Goal: Task Accomplishment & Management: Manage account settings

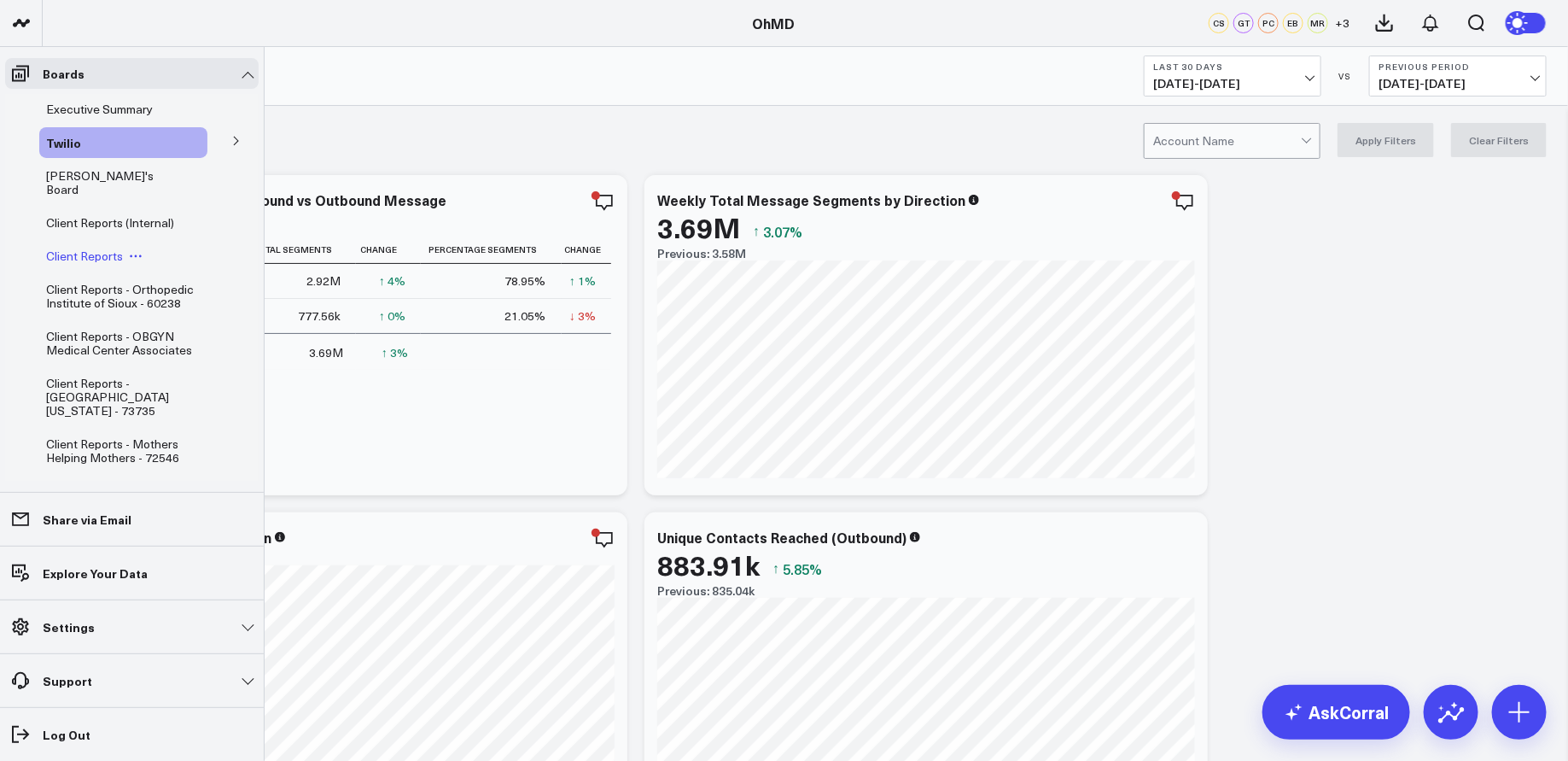
click at [97, 248] on span "Client Reports" at bounding box center [84, 256] width 77 height 17
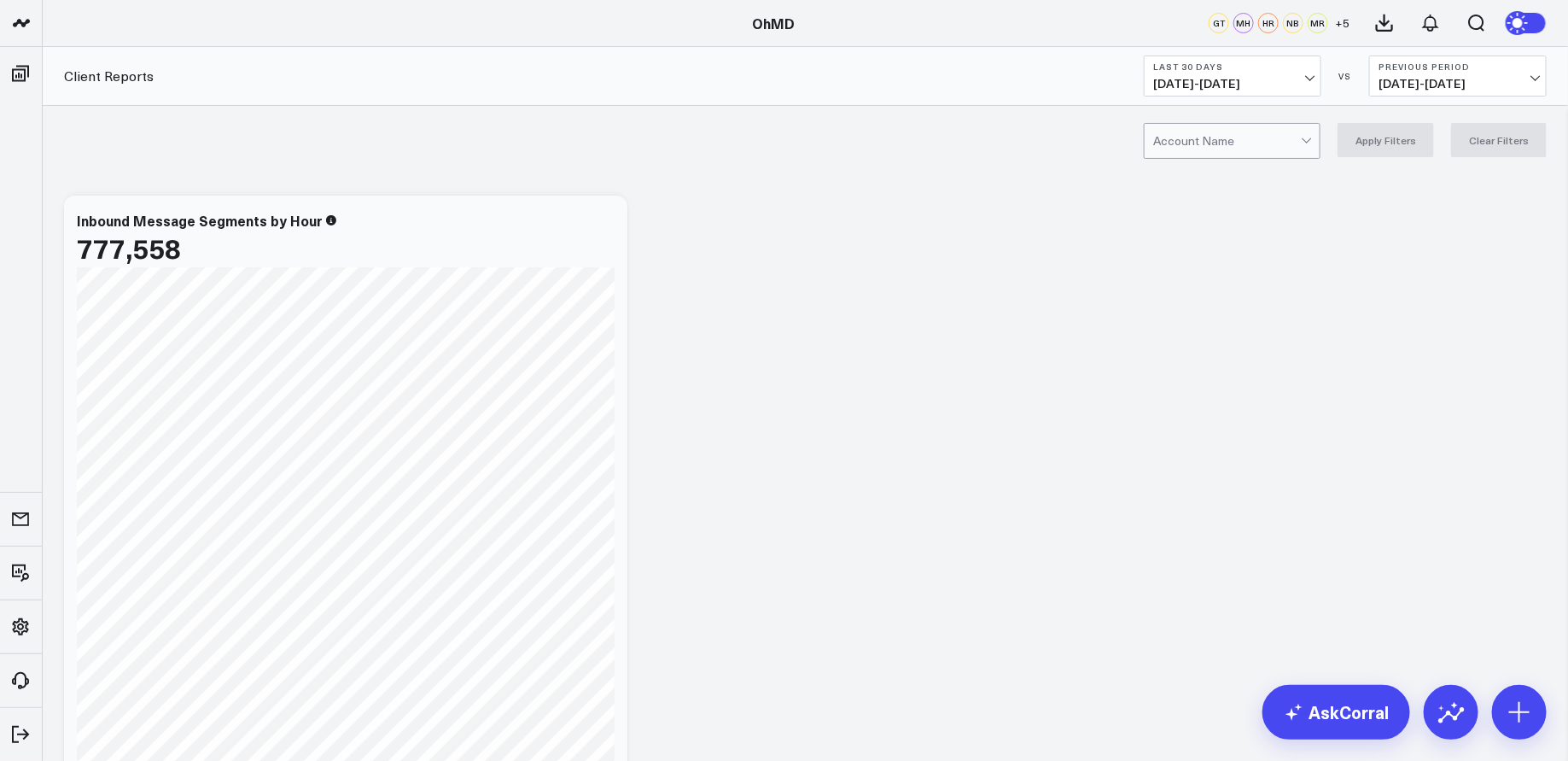
click at [1216, 141] on div at bounding box center [1226, 140] width 148 height 34
type input "[PERSON_NAME]"
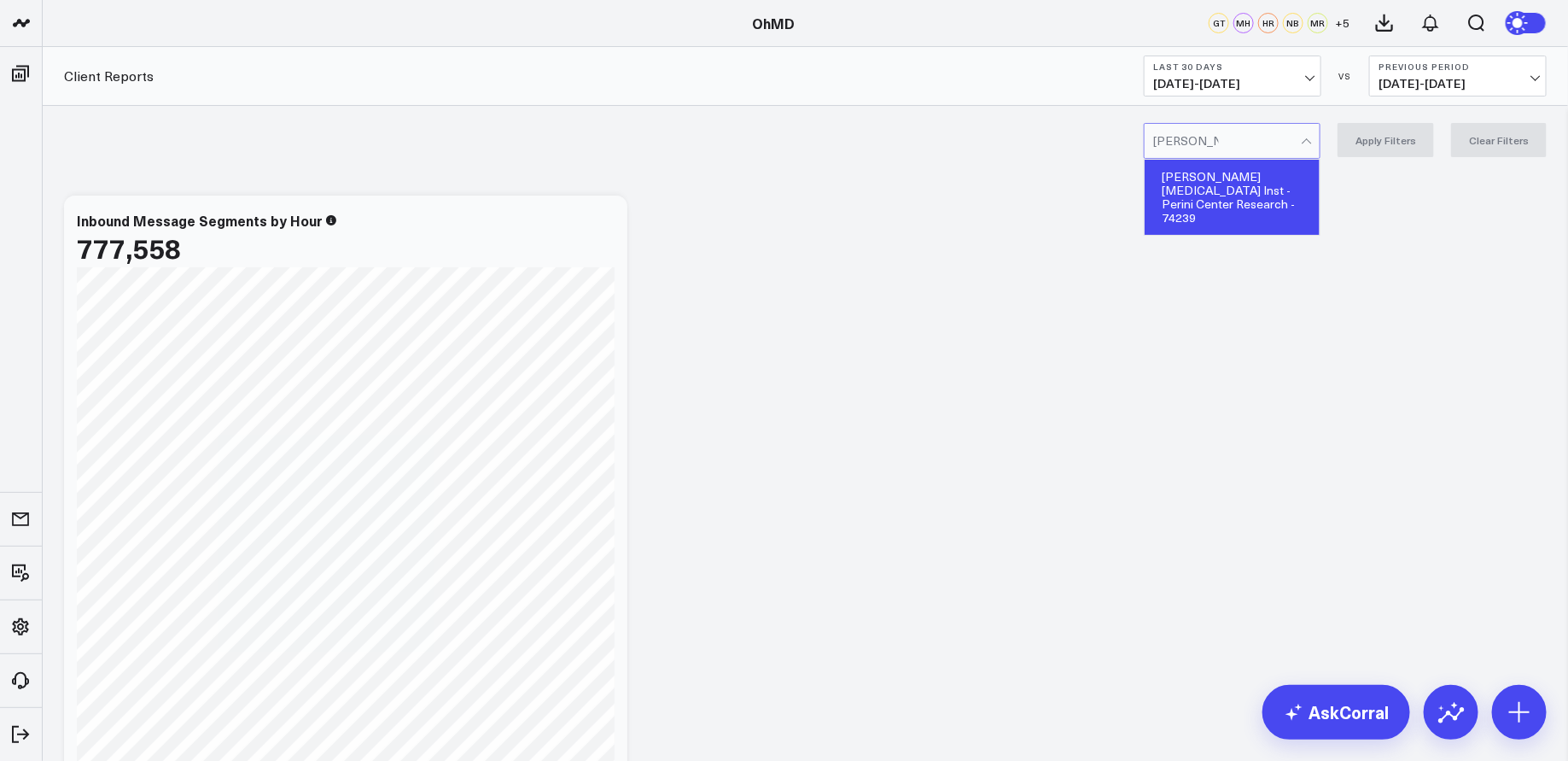
click at [1248, 183] on div "[PERSON_NAME] [MEDICAL_DATA] Inst - Perini Center Research - 74239" at bounding box center [1232, 197] width 175 height 75
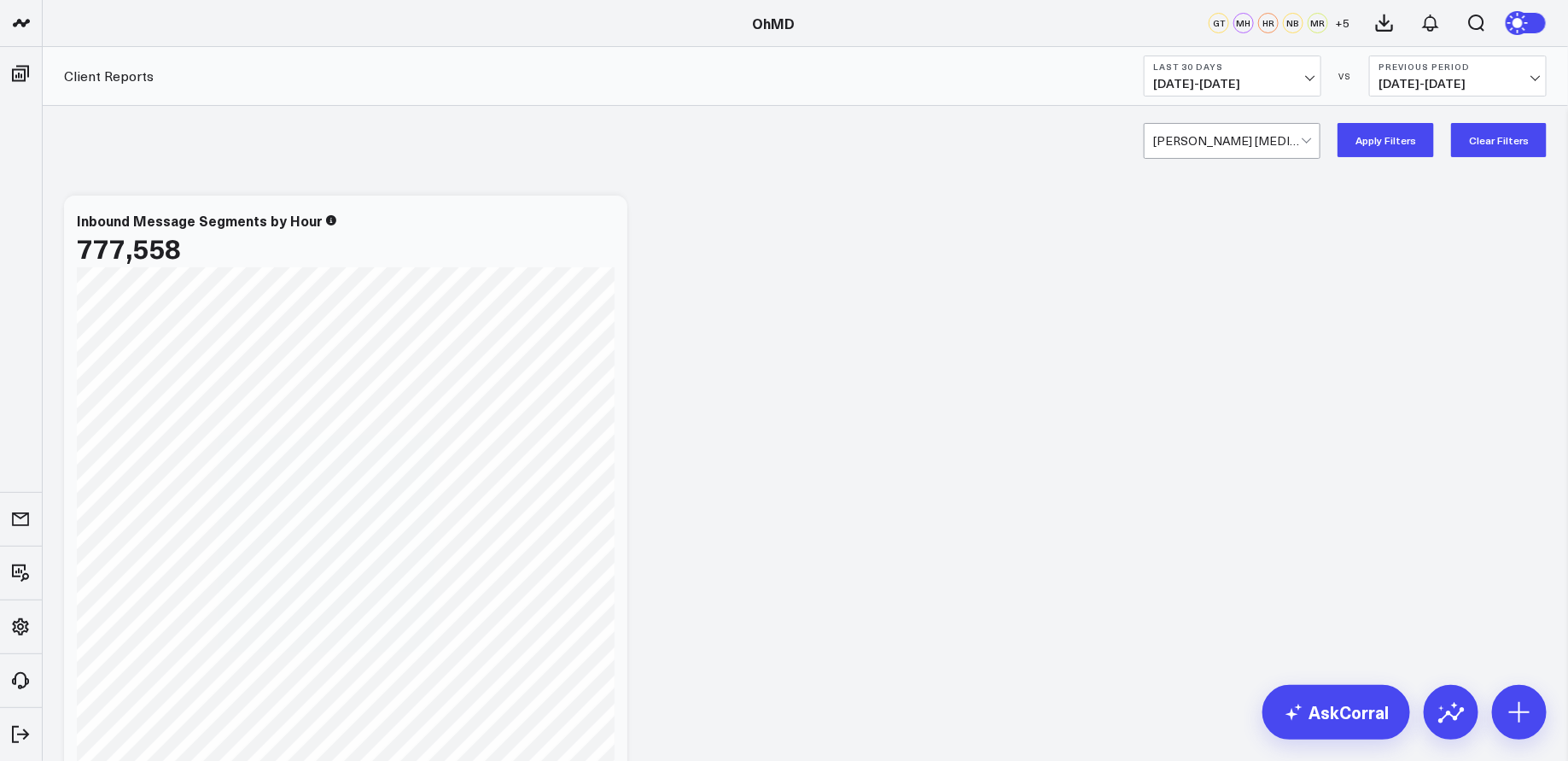
click at [1254, 77] on span "08/24/25 - 09/22/25" at bounding box center [1232, 83] width 159 height 14
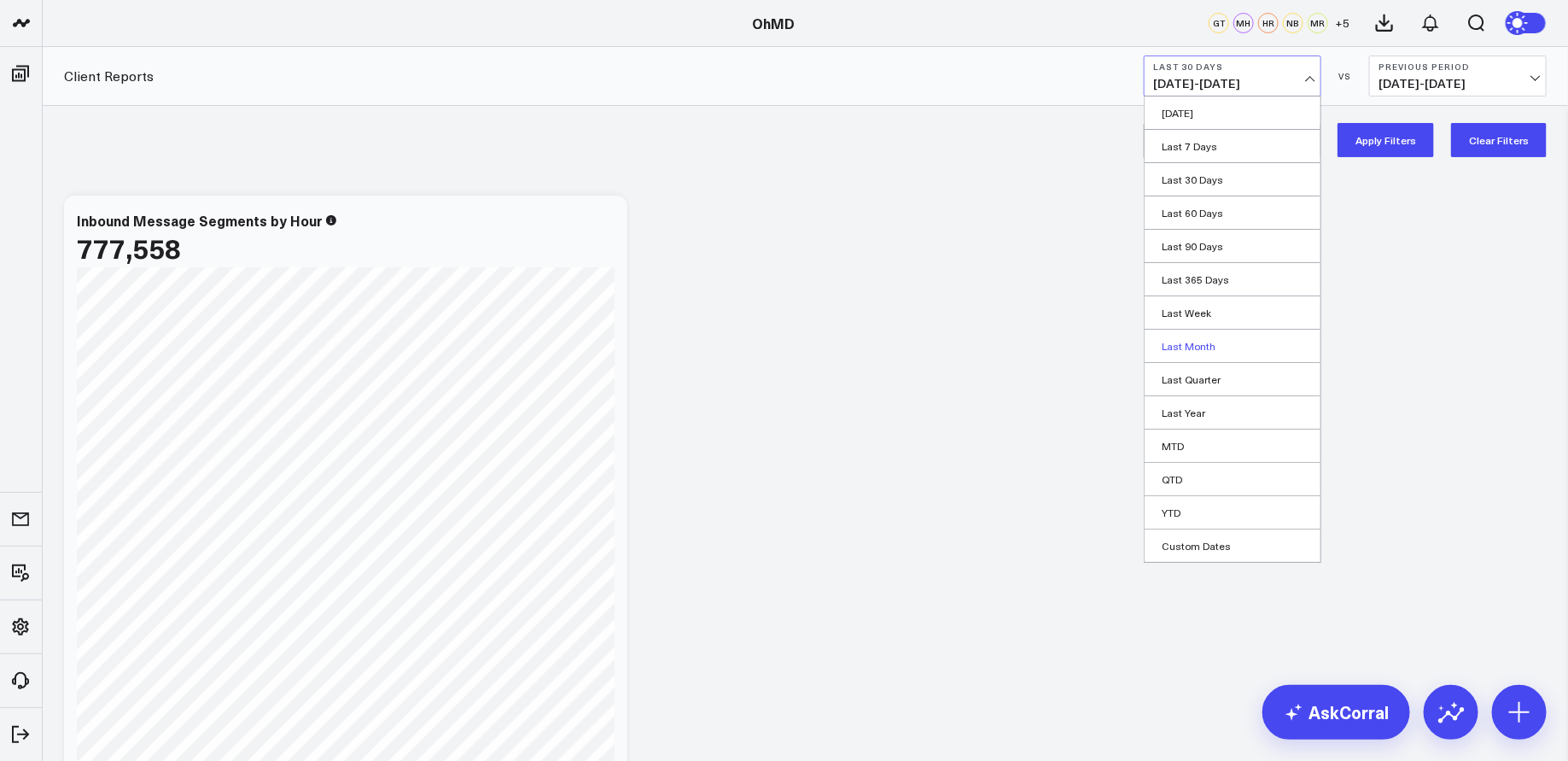
click at [1213, 336] on link "Last Month" at bounding box center [1233, 345] width 176 height 32
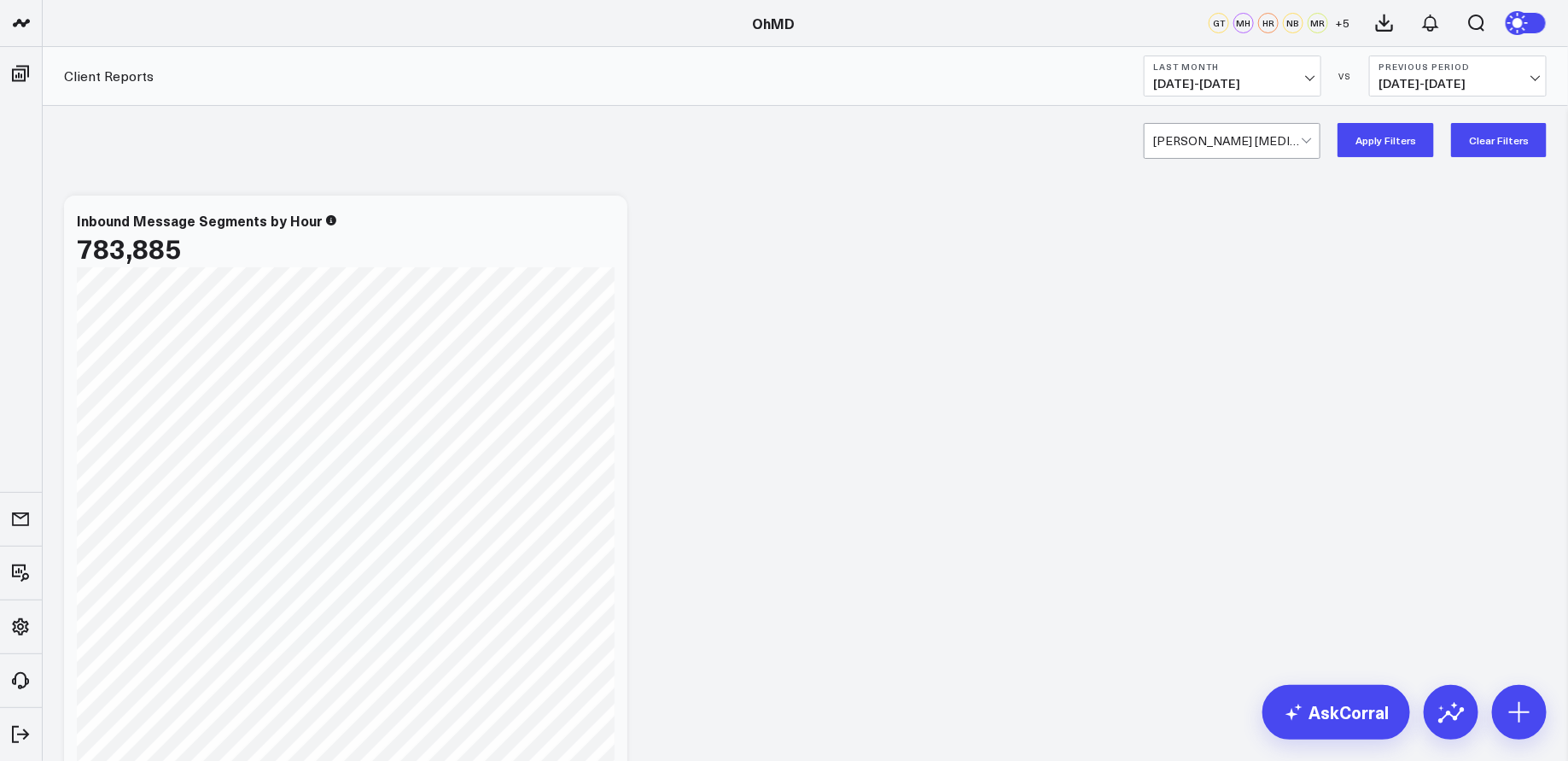
click at [1254, 138] on button "Apply Filters" at bounding box center [1385, 139] width 96 height 34
click at [1212, 93] on button "Last Month 08/01/25 - 08/31/25" at bounding box center [1233, 76] width 178 height 41
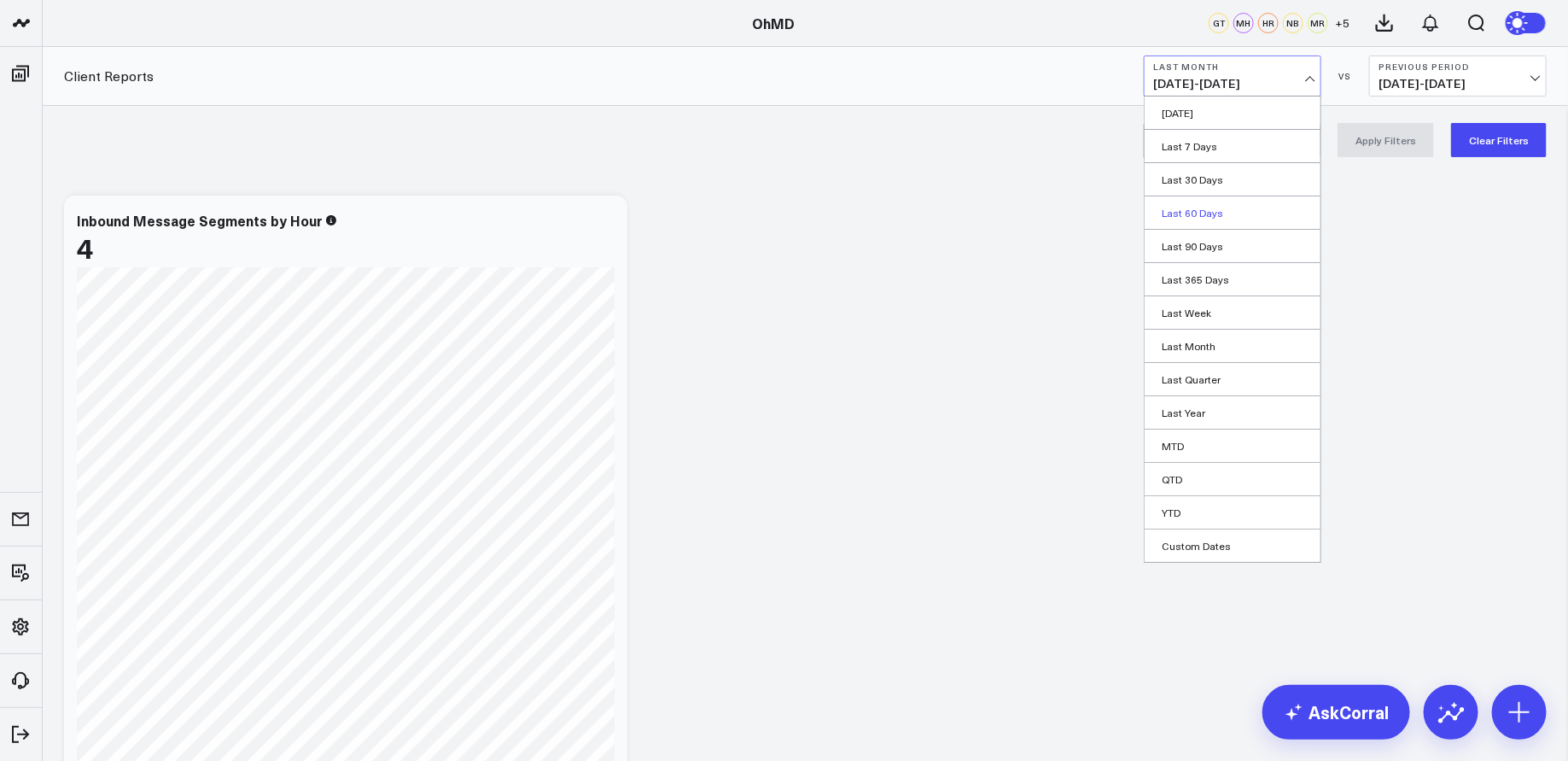
click at [1211, 216] on link "Last 60 Days" at bounding box center [1233, 212] width 176 height 32
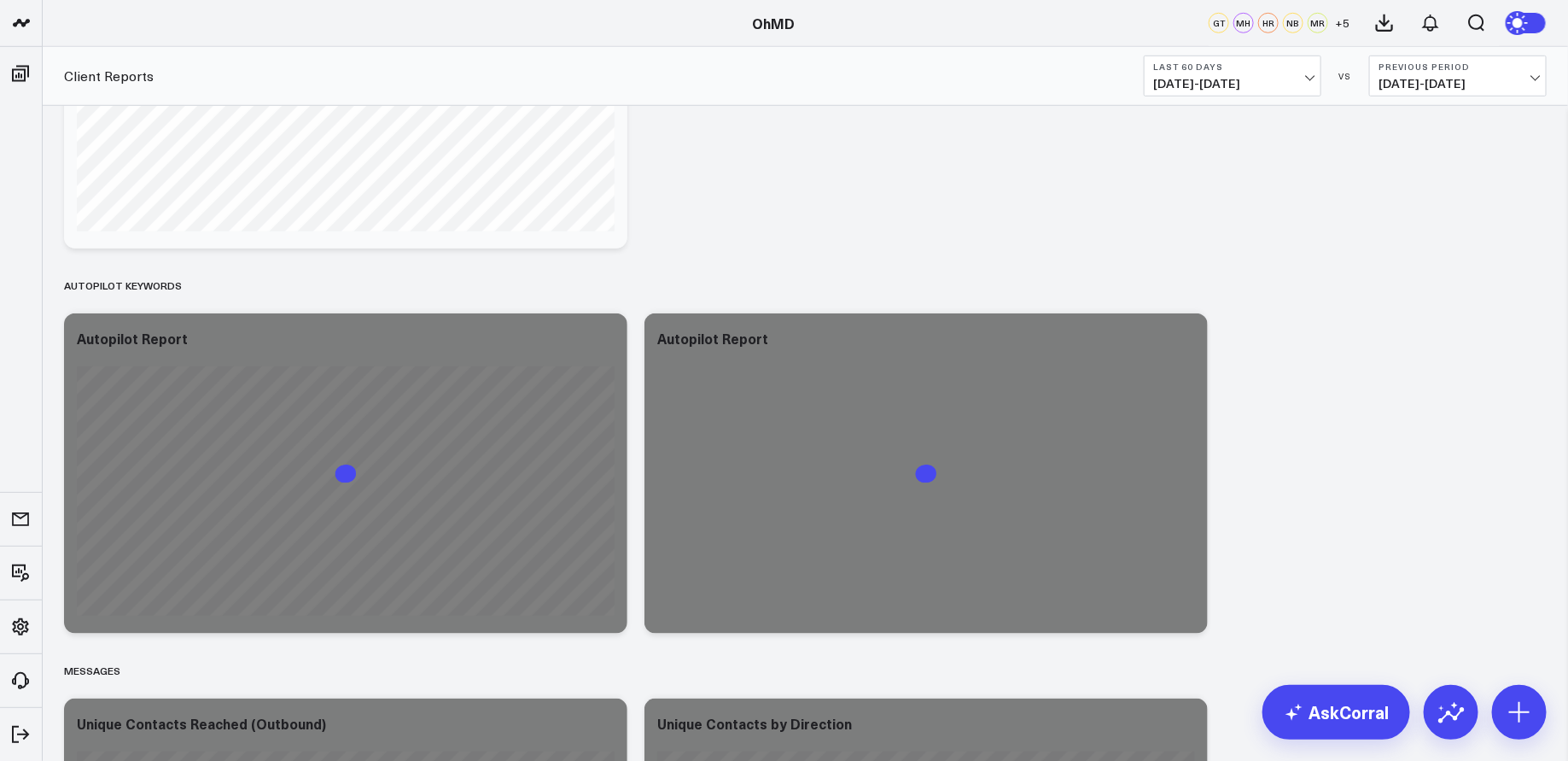
scroll to position [667, 0]
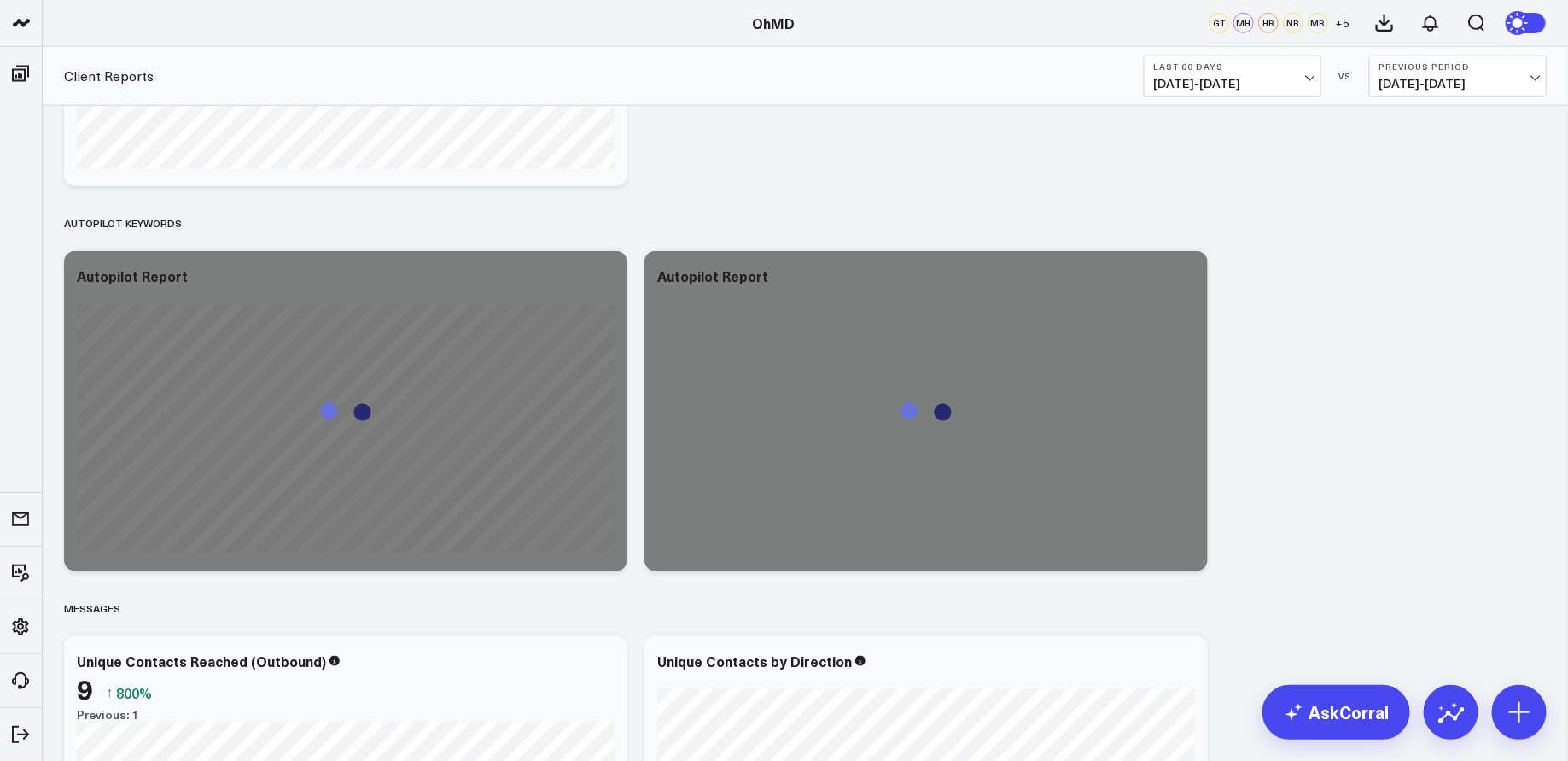
click at [1254, 70] on b "Last 60 Days" at bounding box center [1232, 66] width 159 height 10
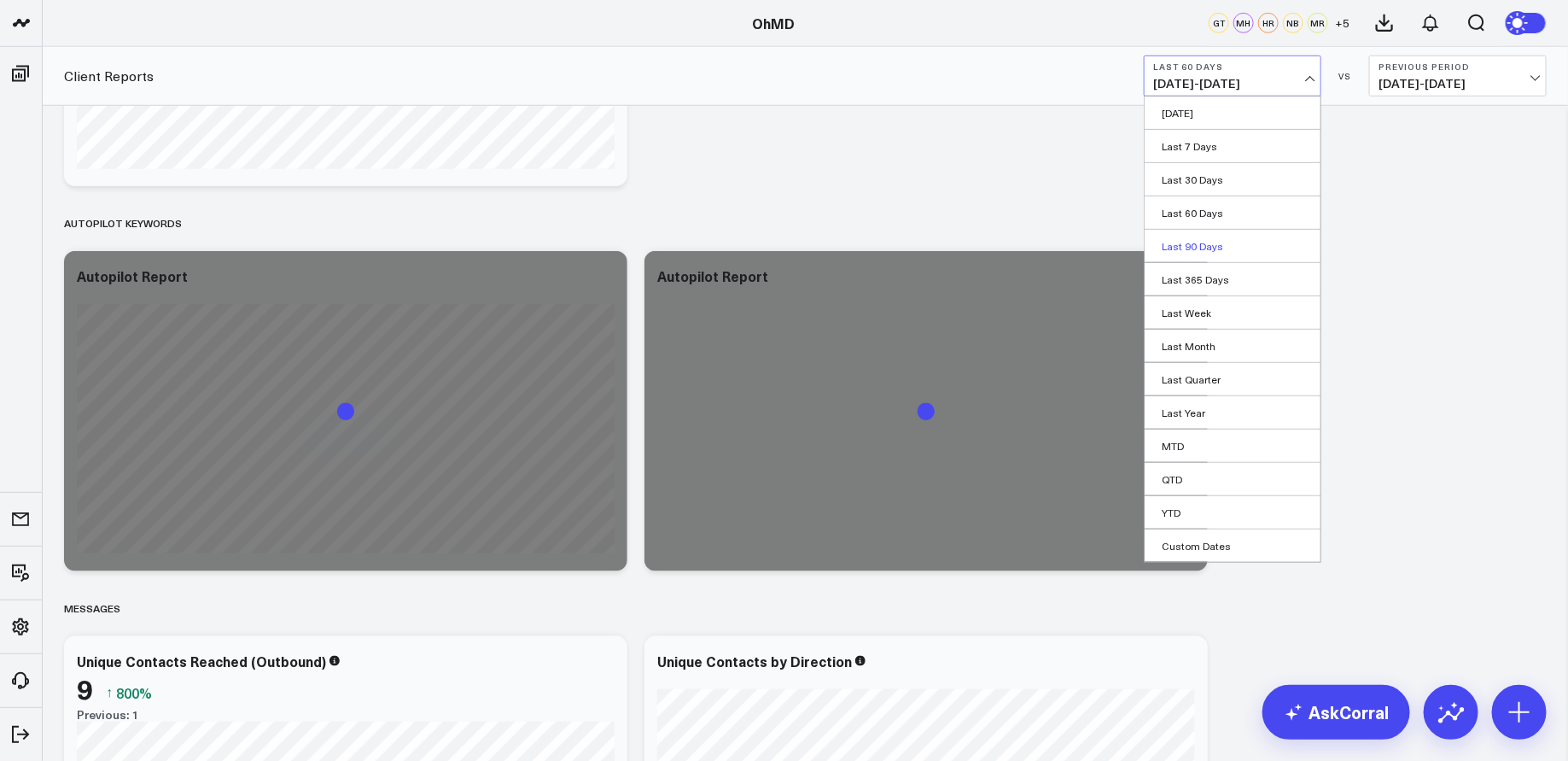
click at [1206, 244] on link "Last 90 Days" at bounding box center [1233, 245] width 176 height 32
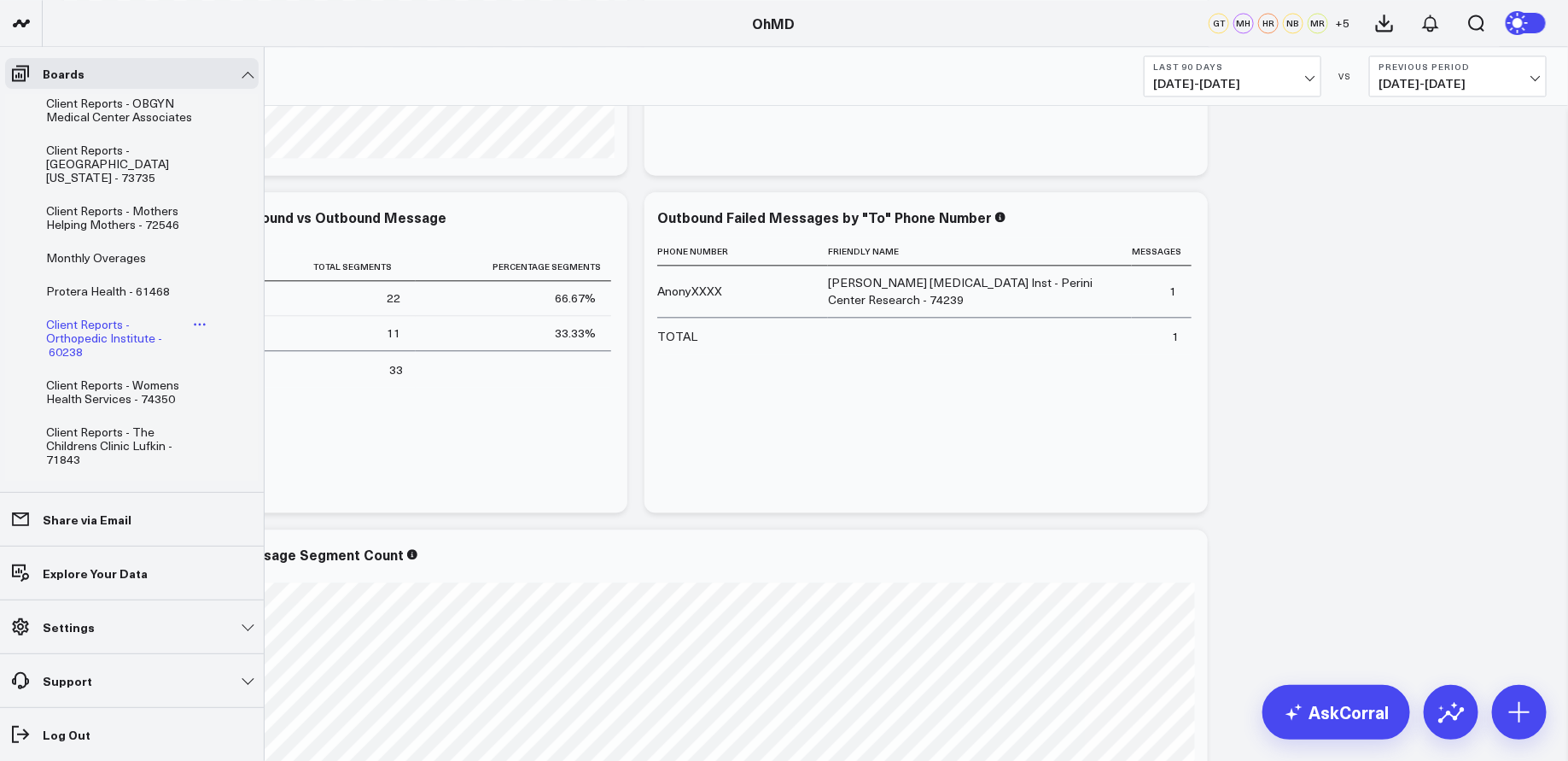
scroll to position [355, 0]
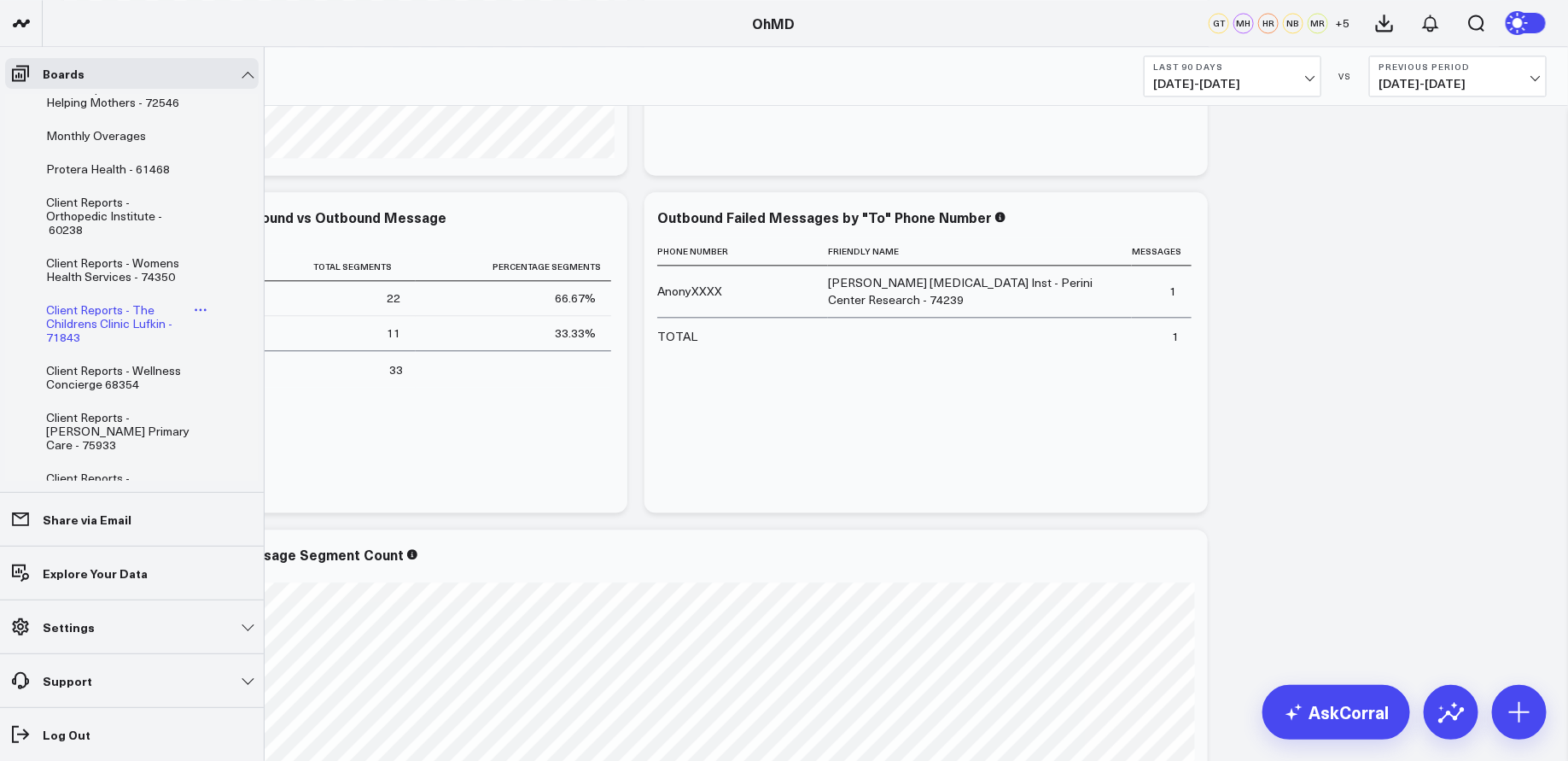
click at [90, 311] on span "Client Reports - The Childrens Clinic Lufkin - 71843" at bounding box center [109, 323] width 126 height 43
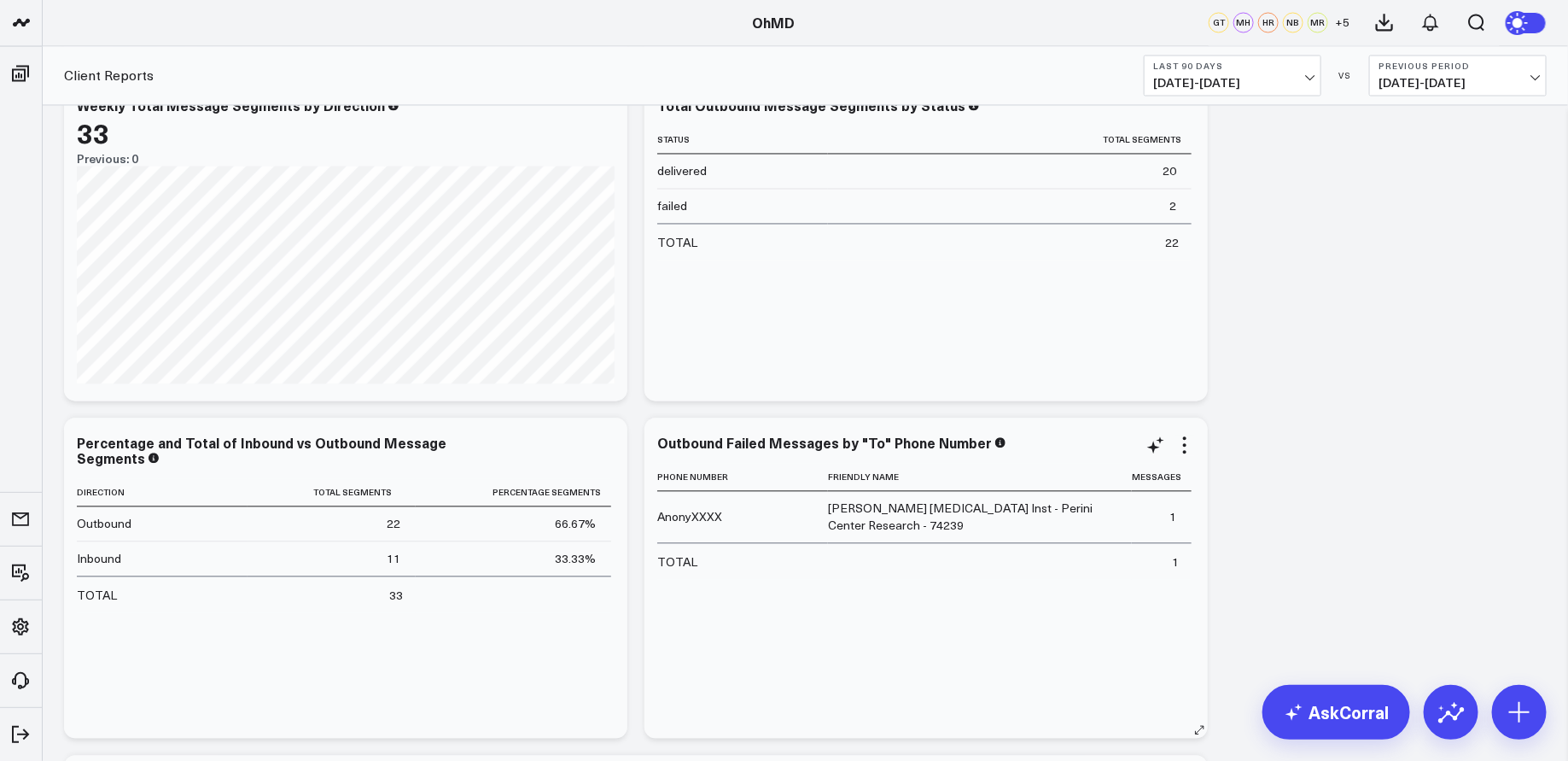
scroll to position [1676, 0]
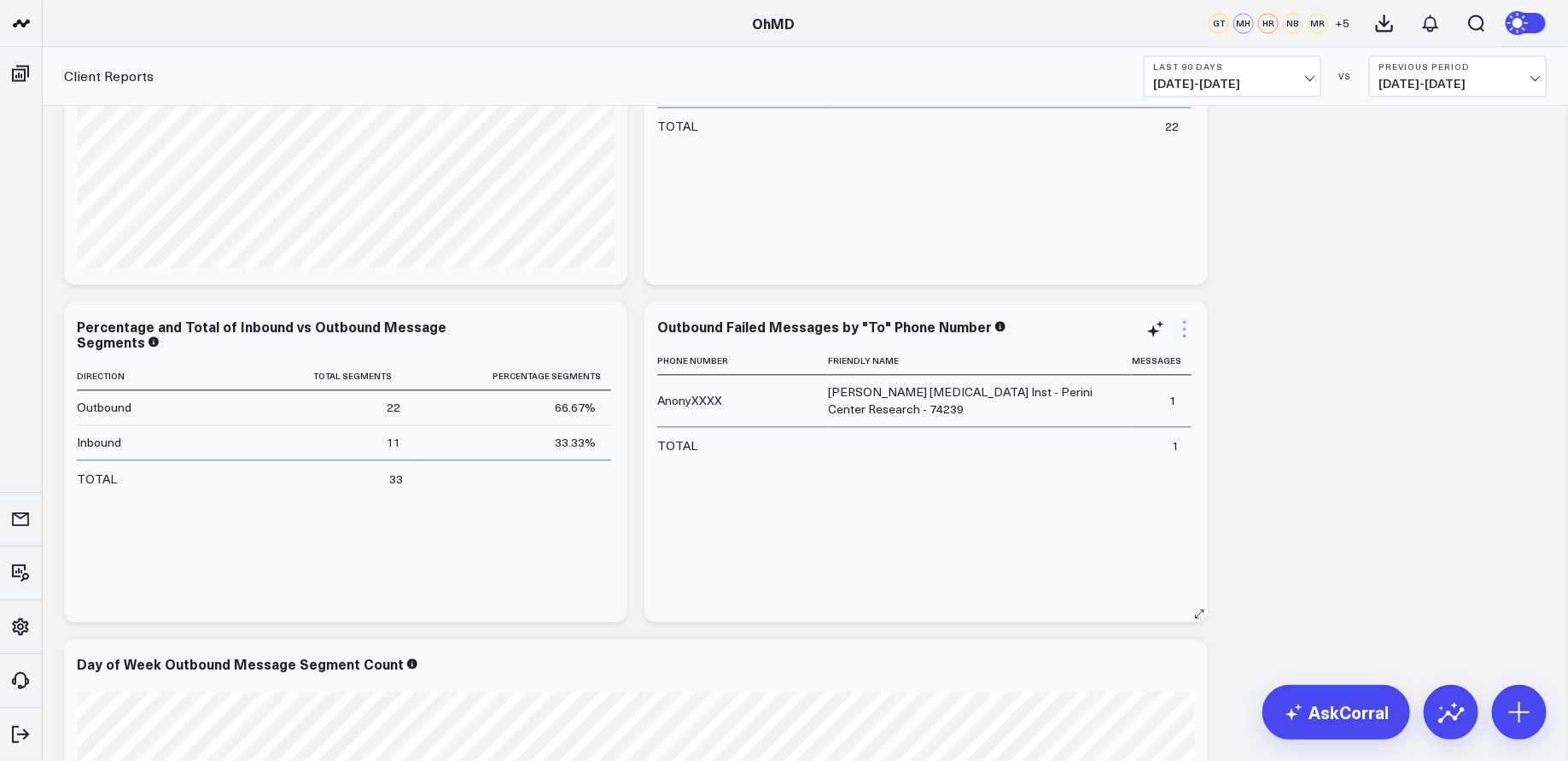
click at [1185, 329] on icon at bounding box center [1185, 329] width 4 height 4
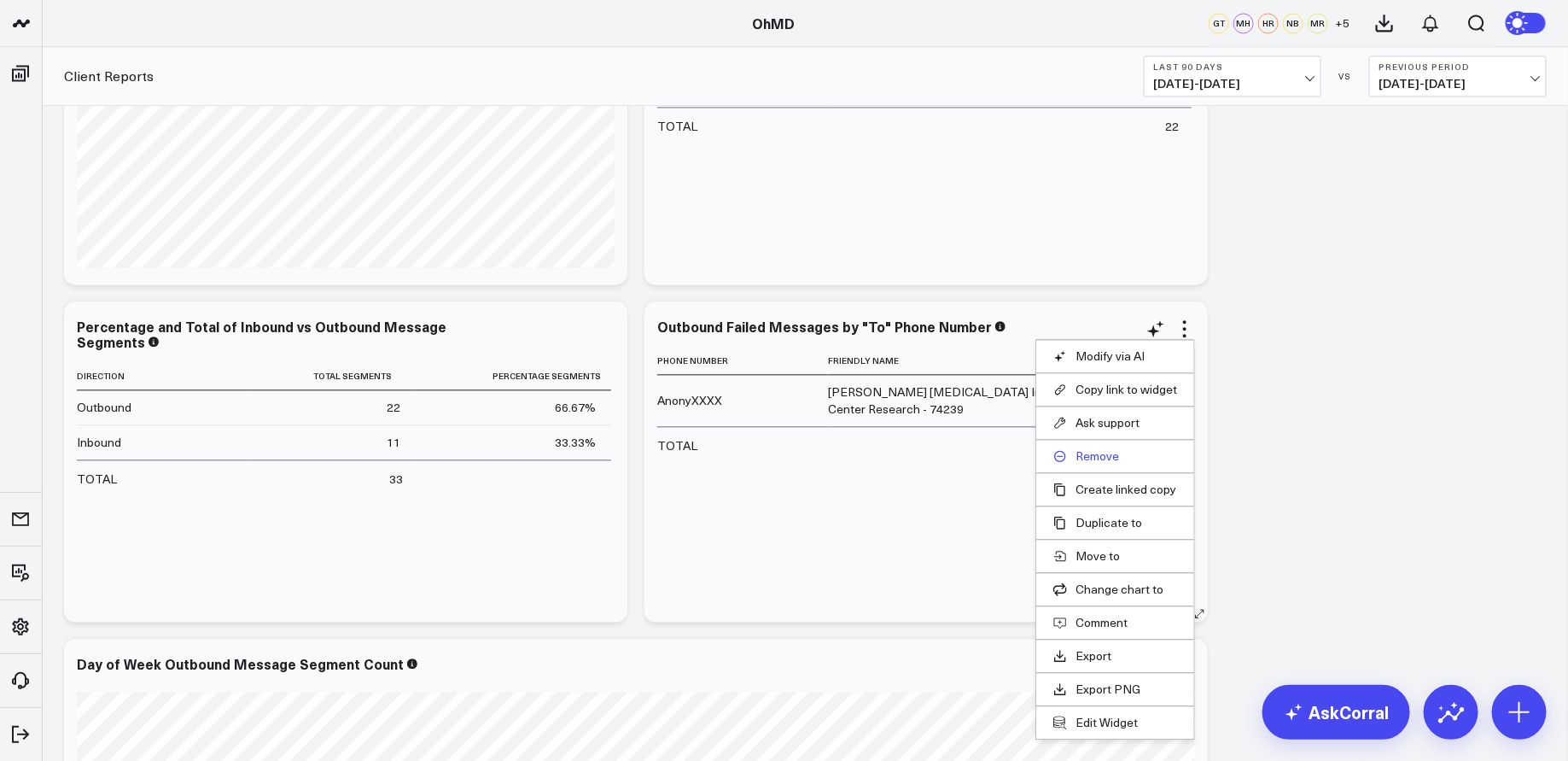
click at [1098, 451] on button "Remove" at bounding box center [1114, 456] width 124 height 16
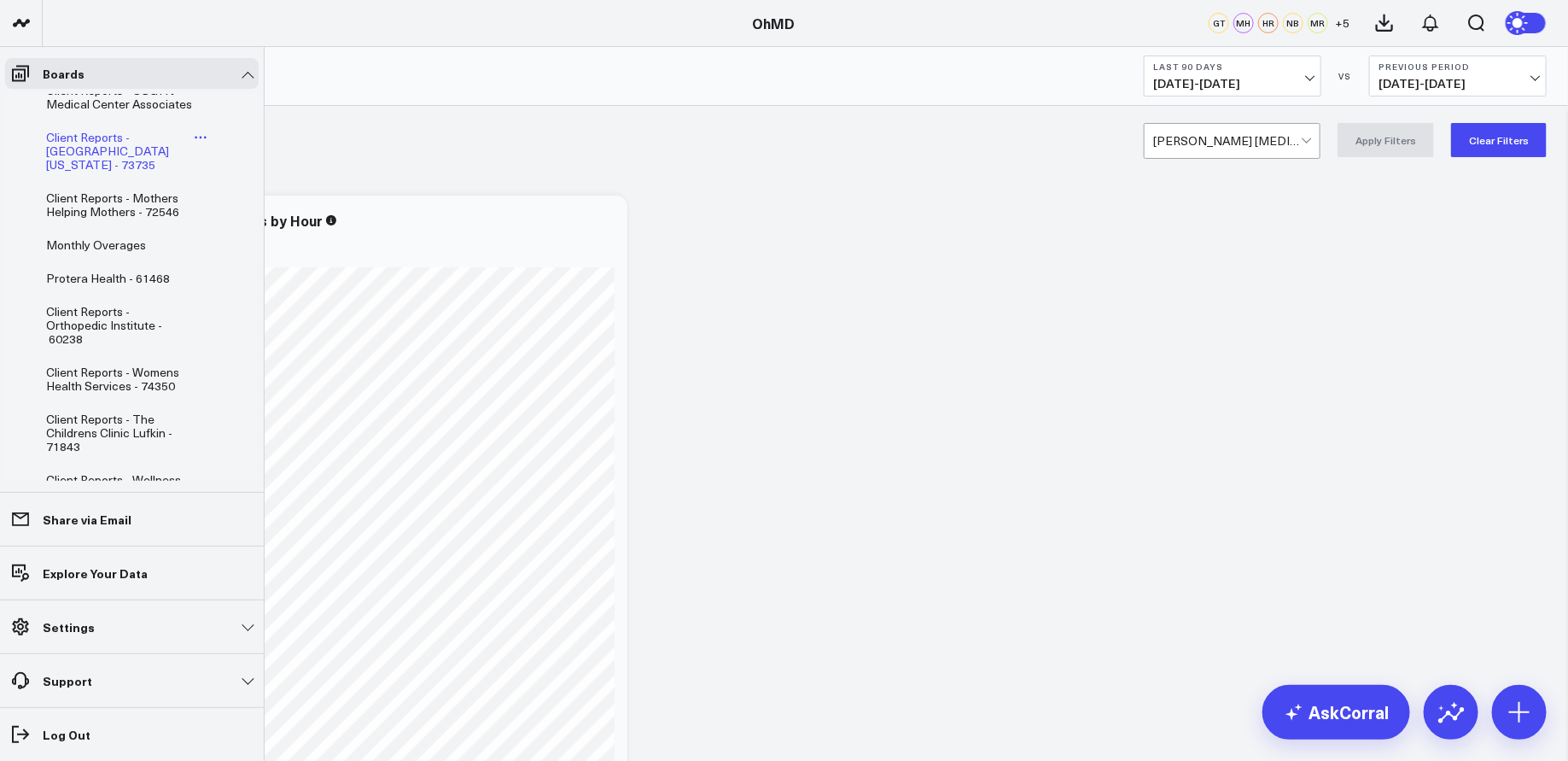
scroll to position [0, 0]
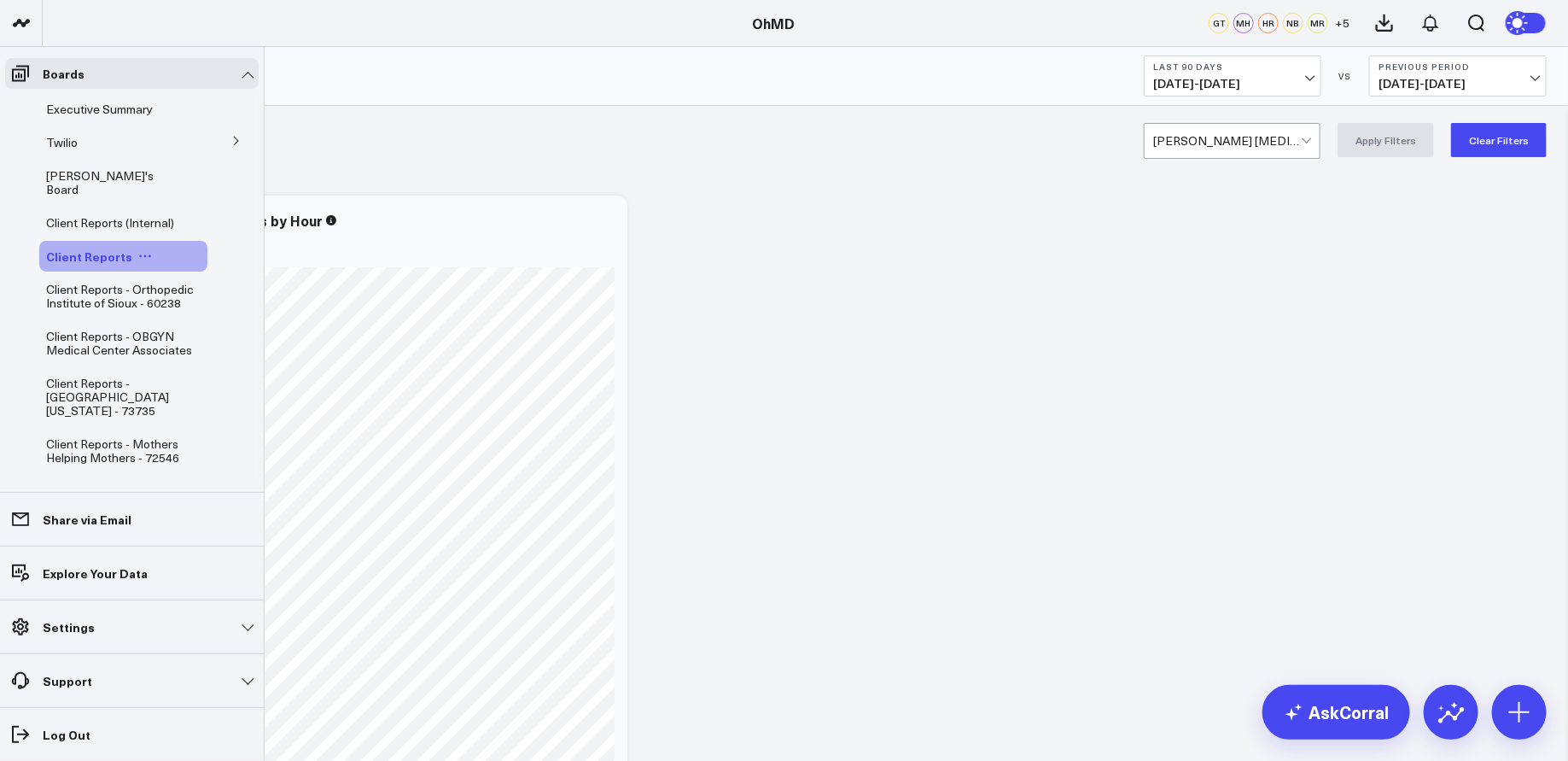
click at [142, 249] on icon at bounding box center [145, 256] width 14 height 14
click at [212, 333] on button "Duplicate Board" at bounding box center [218, 332] width 138 height 33
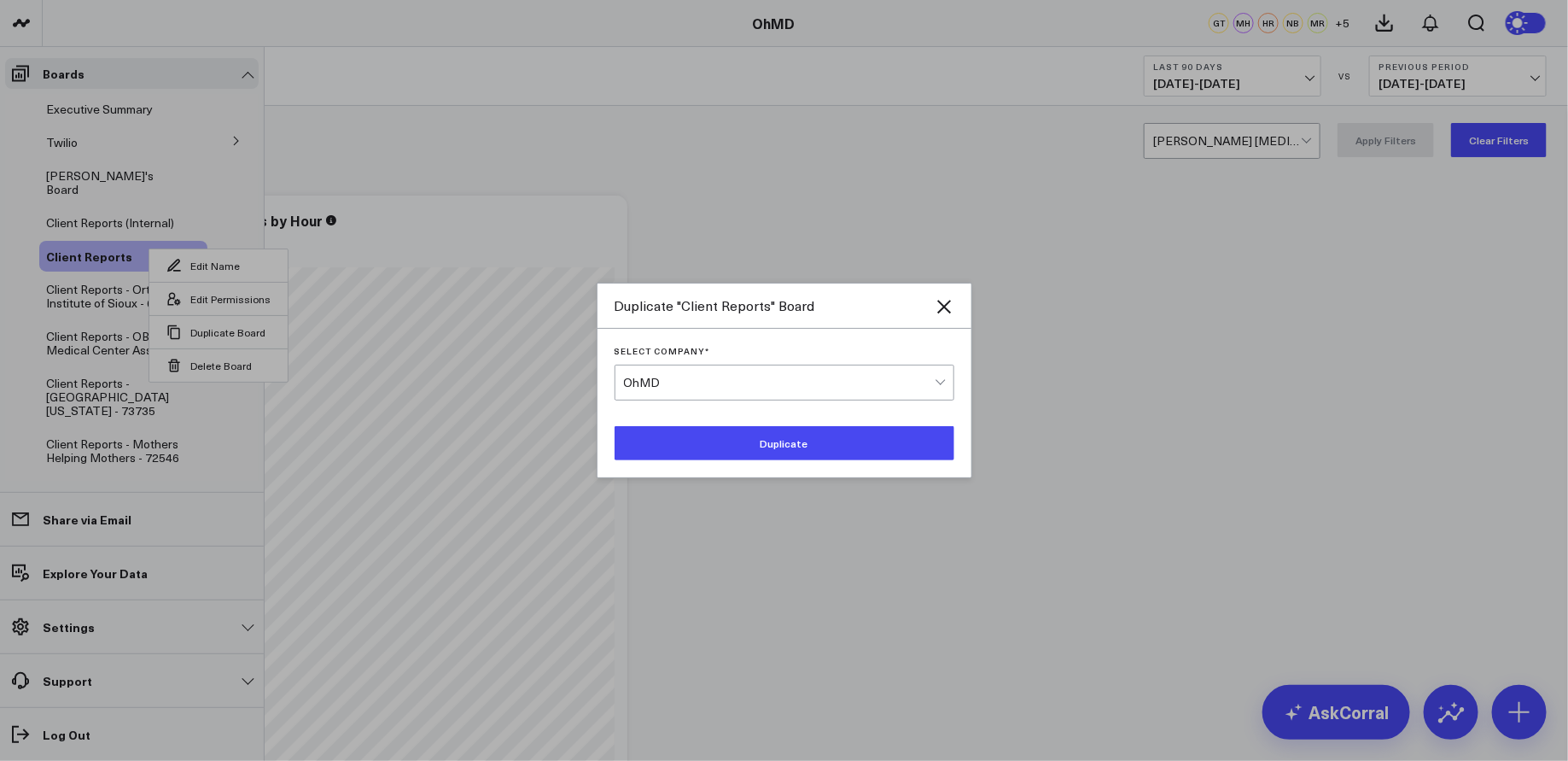
click at [698, 441] on button "Duplicate" at bounding box center [784, 443] width 340 height 34
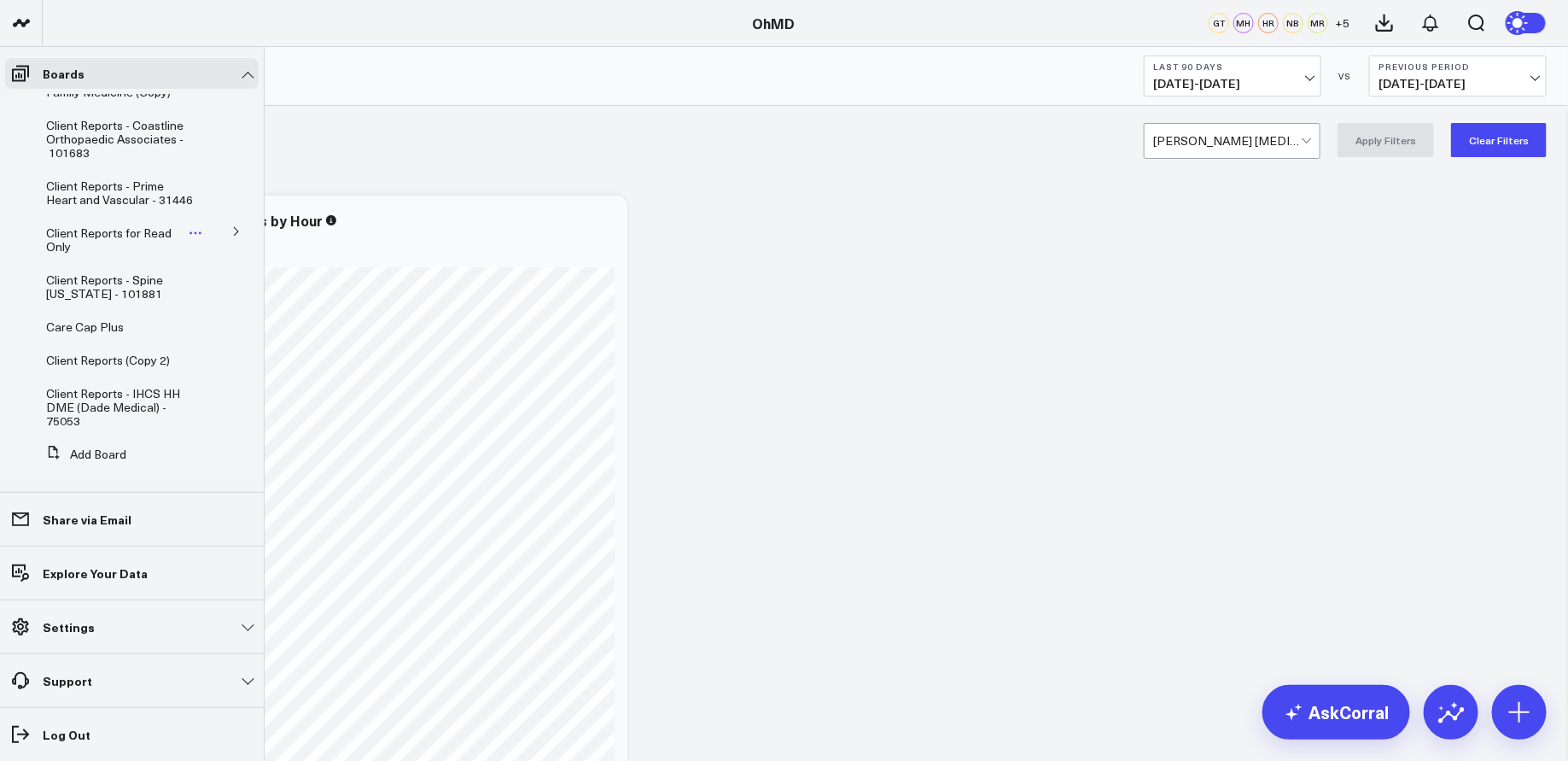
scroll to position [1161, 0]
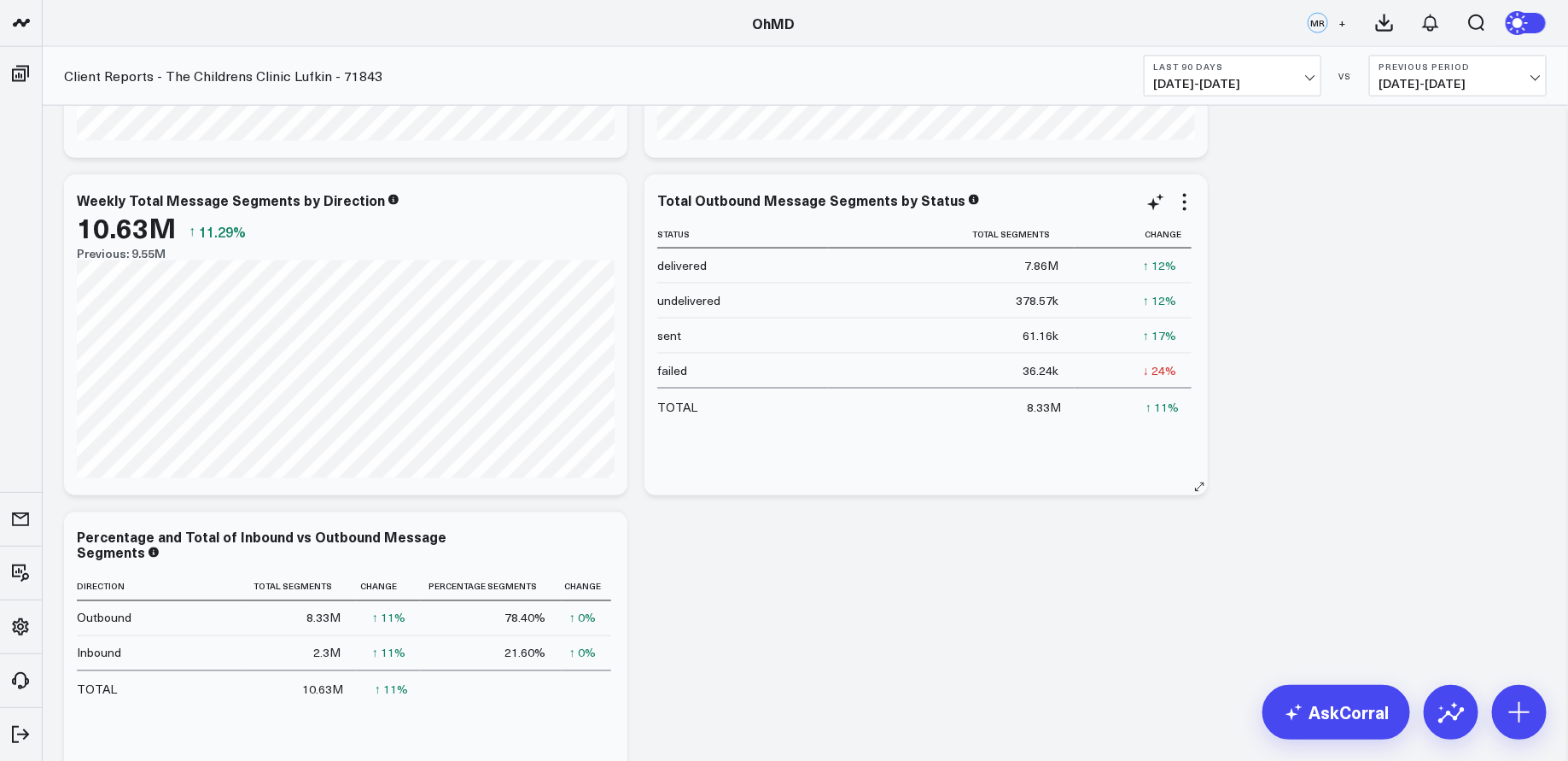
scroll to position [1140, 0]
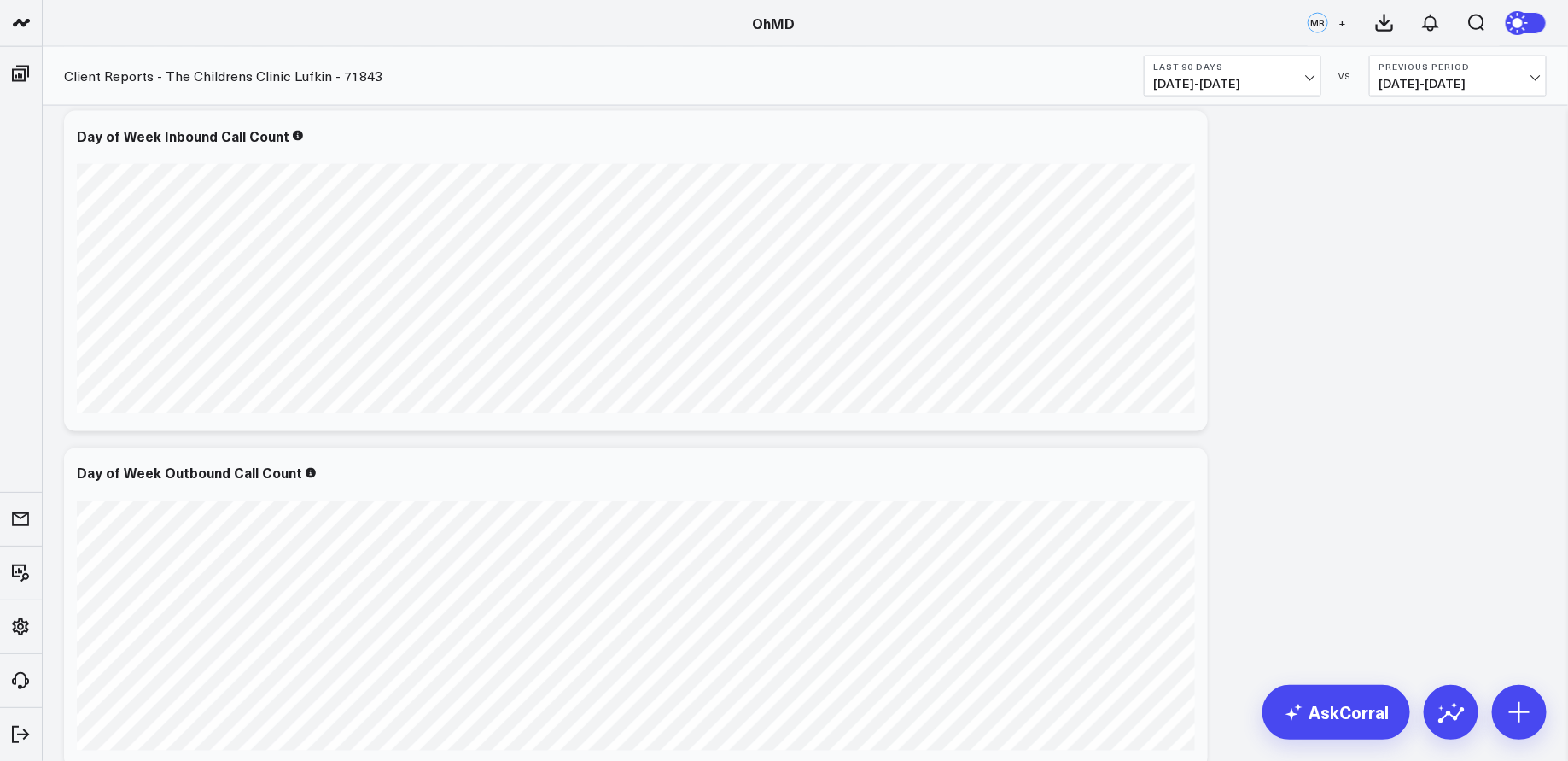
scroll to position [4440, 0]
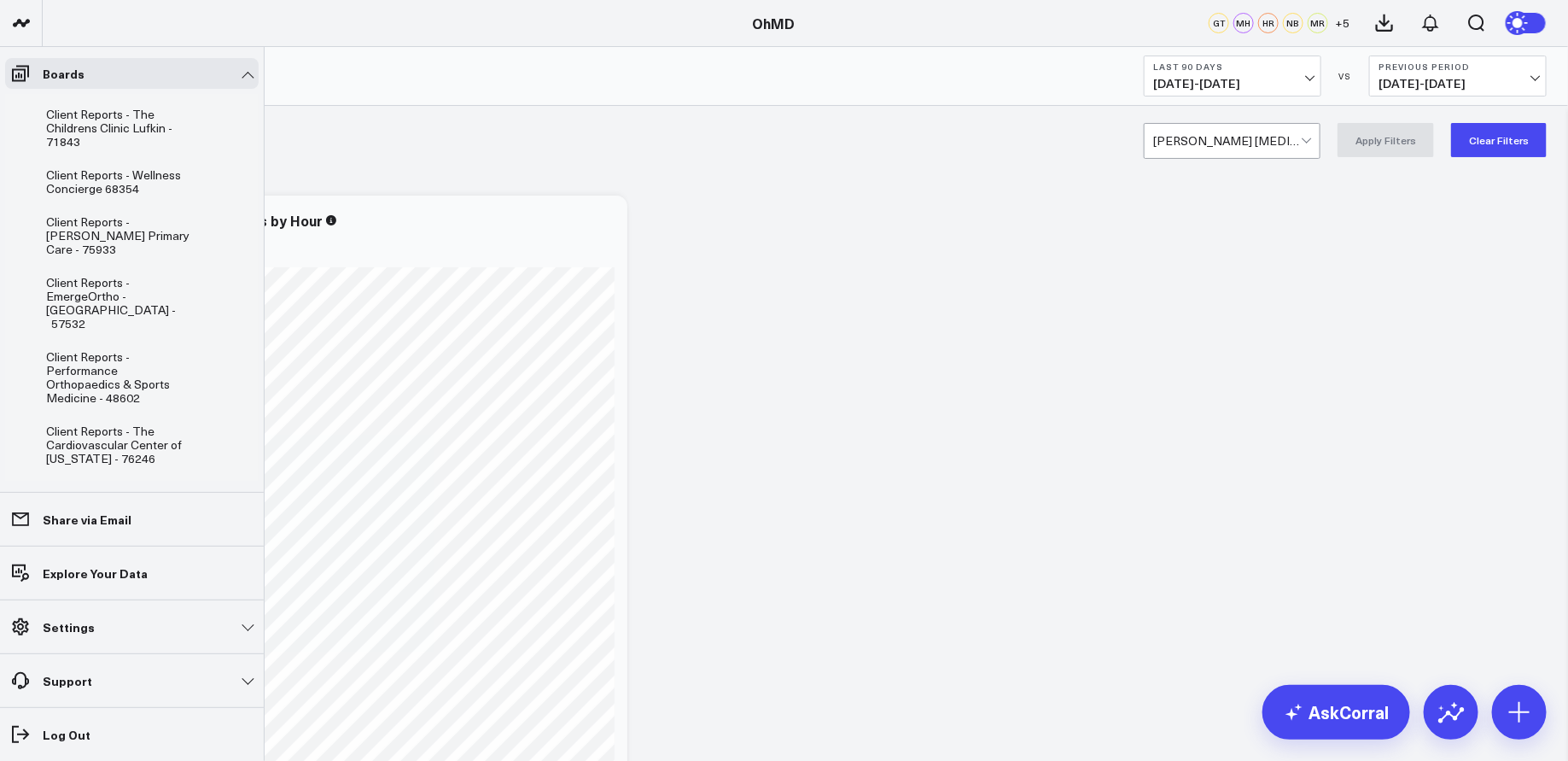
scroll to position [1195, 0]
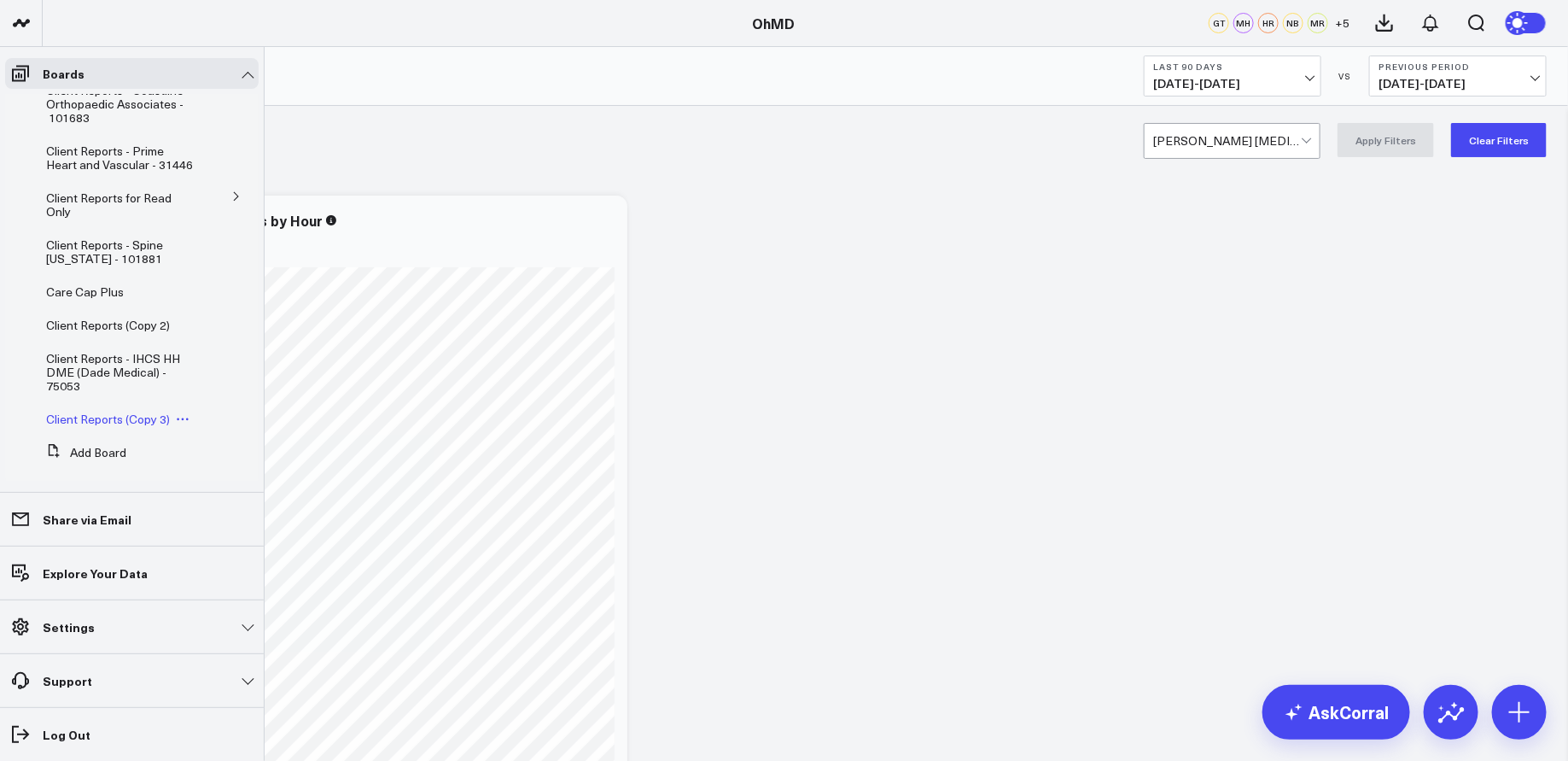
click at [123, 411] on span "Client Reports (Copy 3)" at bounding box center [107, 419] width 124 height 17
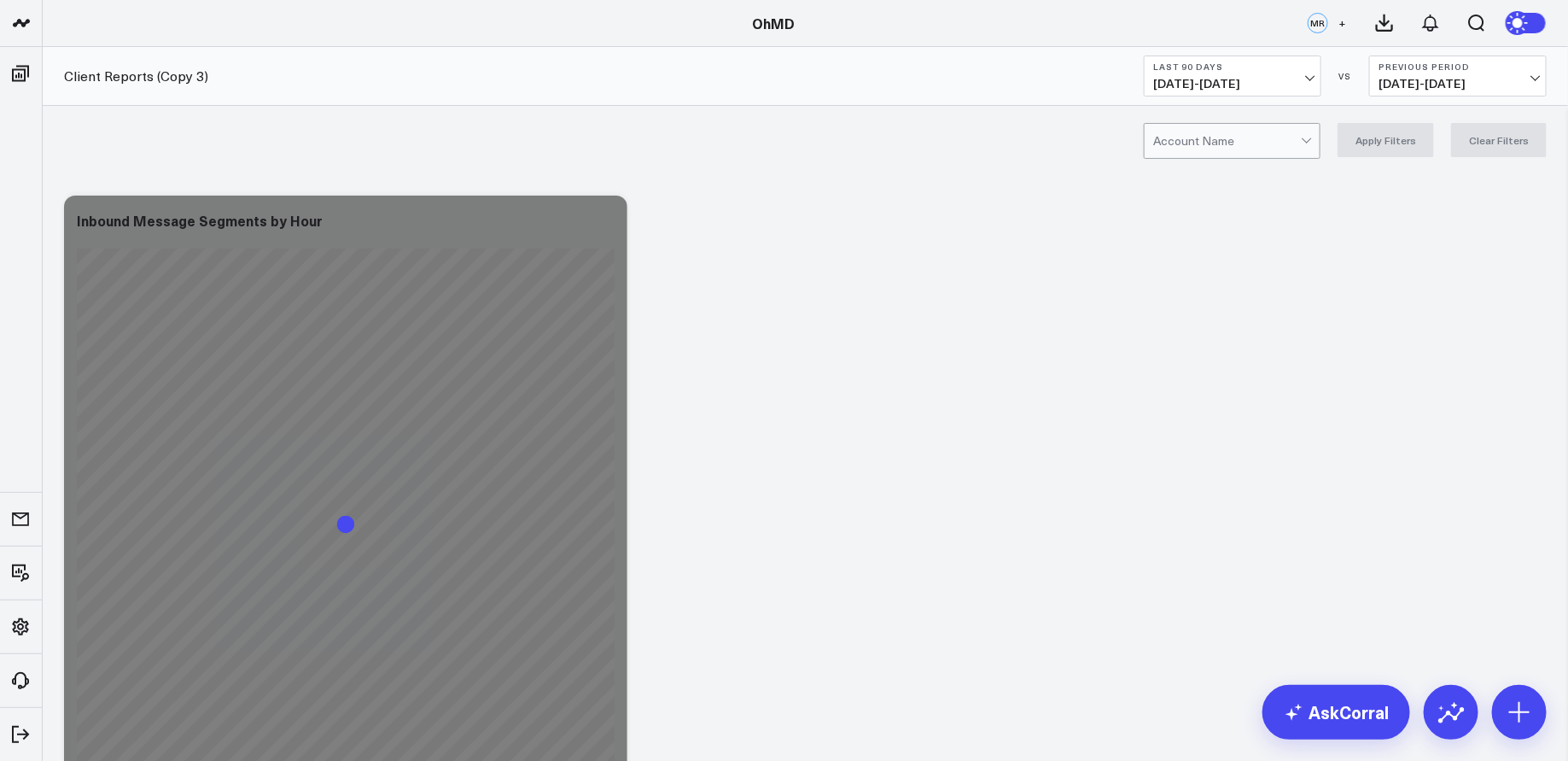
click at [1191, 142] on div at bounding box center [1226, 140] width 148 height 34
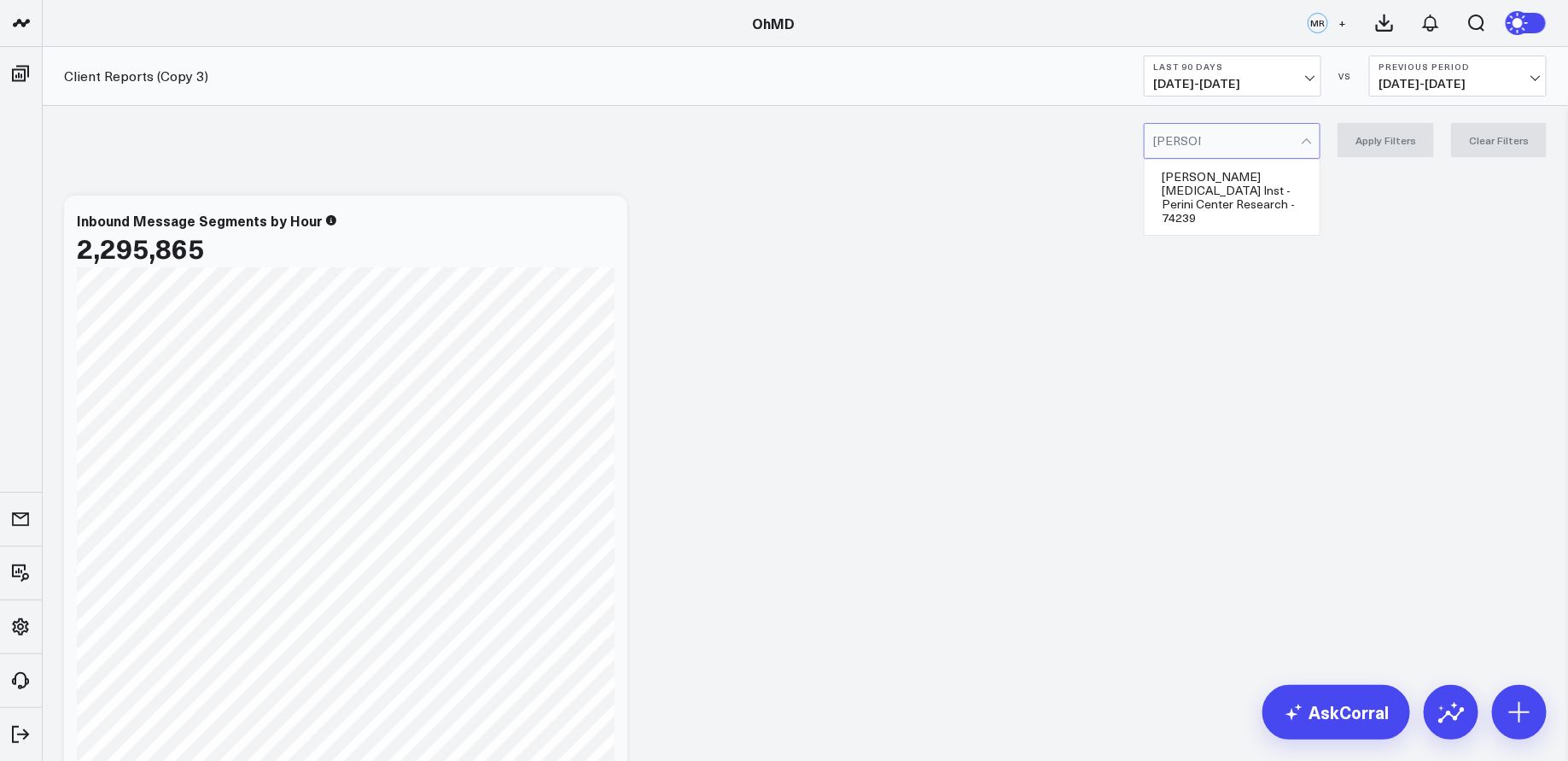
type input "[PERSON_NAME]"
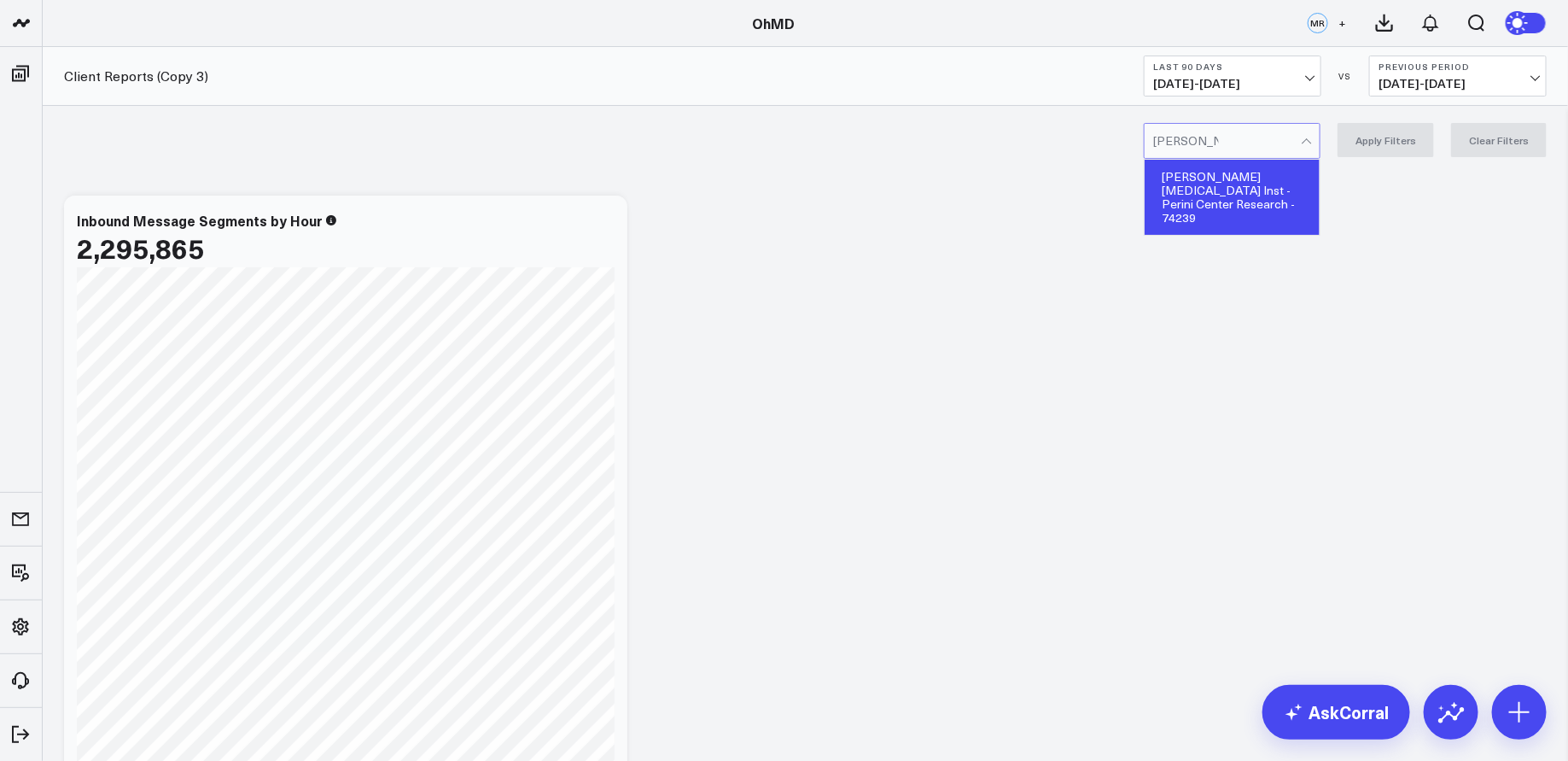
click at [1229, 193] on div "[PERSON_NAME] [MEDICAL_DATA] Inst - Perini Center Research - 74239" at bounding box center [1232, 197] width 175 height 75
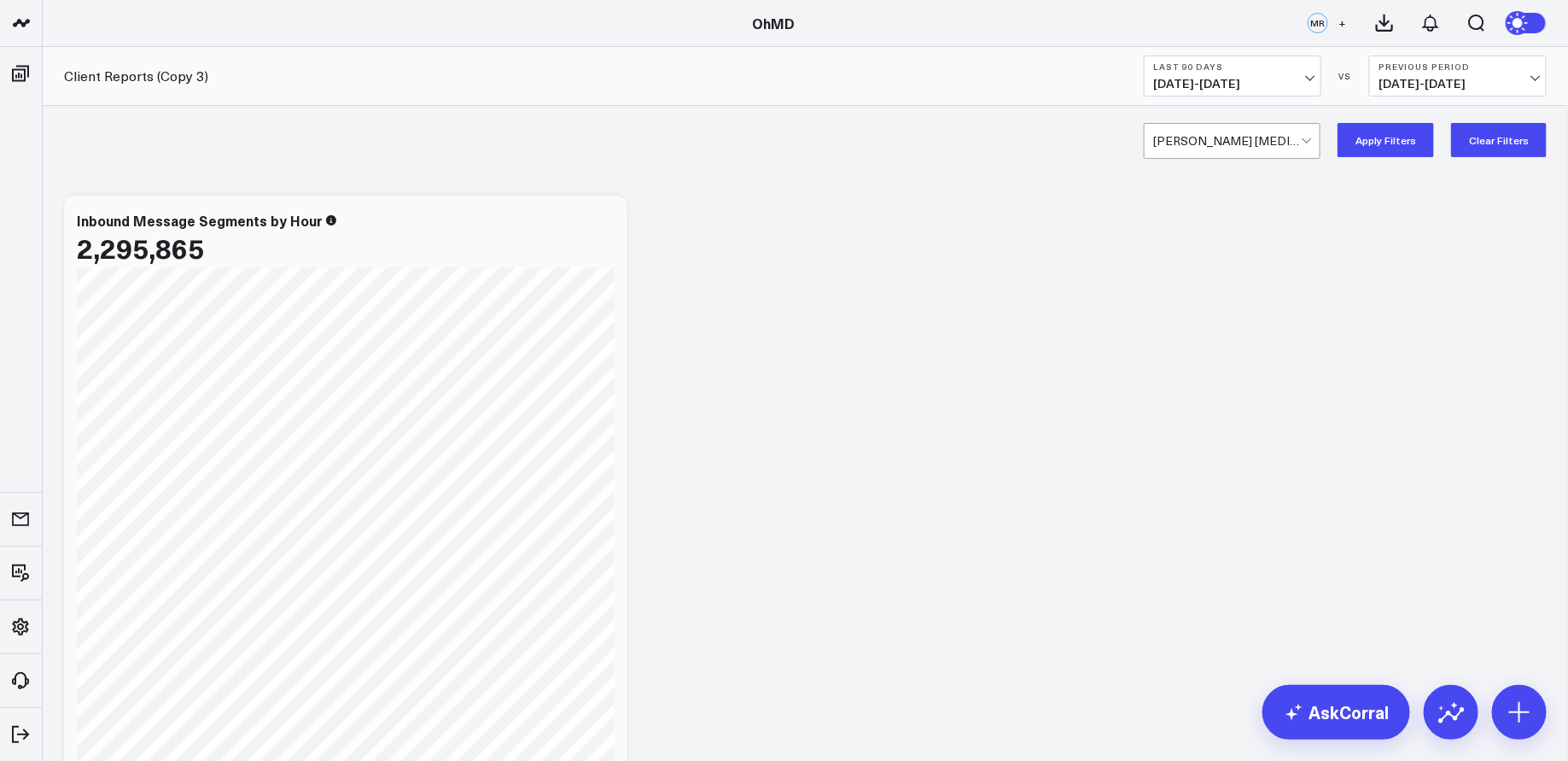
click at [1301, 79] on span "[DATE] - [DATE]" at bounding box center [1232, 83] width 159 height 14
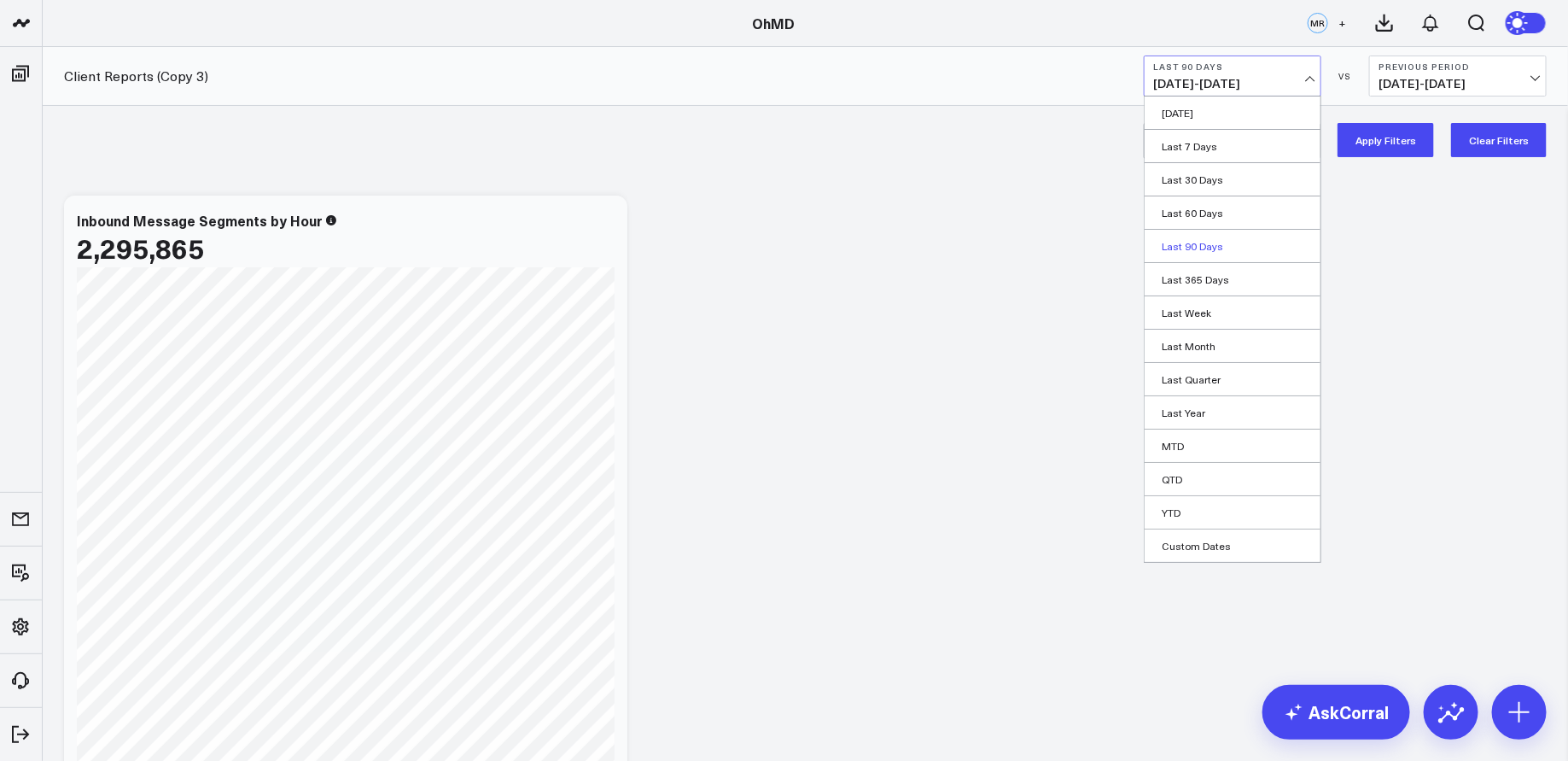
click at [1220, 248] on link "Last 90 Days" at bounding box center [1233, 245] width 176 height 32
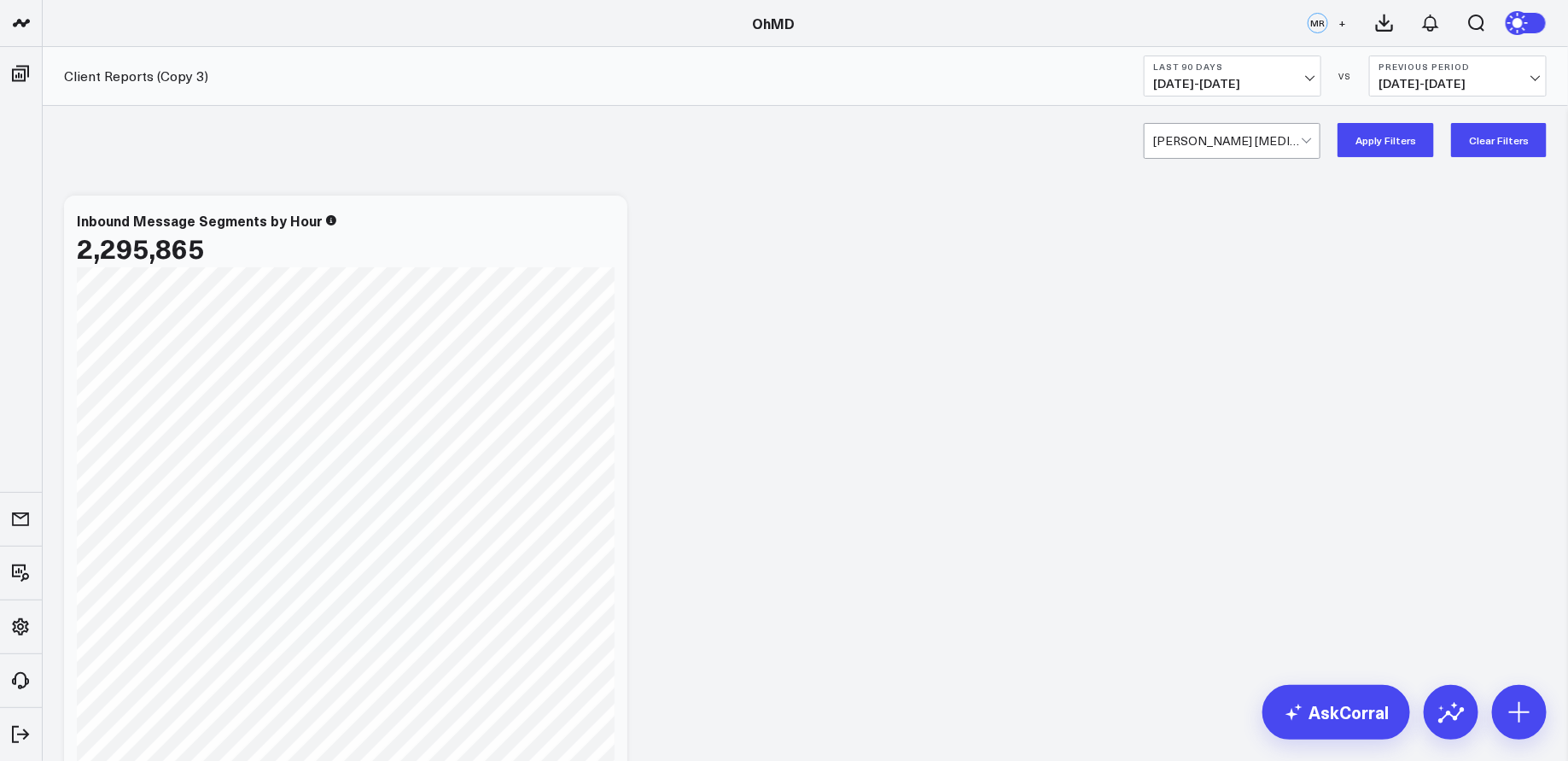
click at [1383, 138] on button "Apply Filters" at bounding box center [1385, 139] width 96 height 34
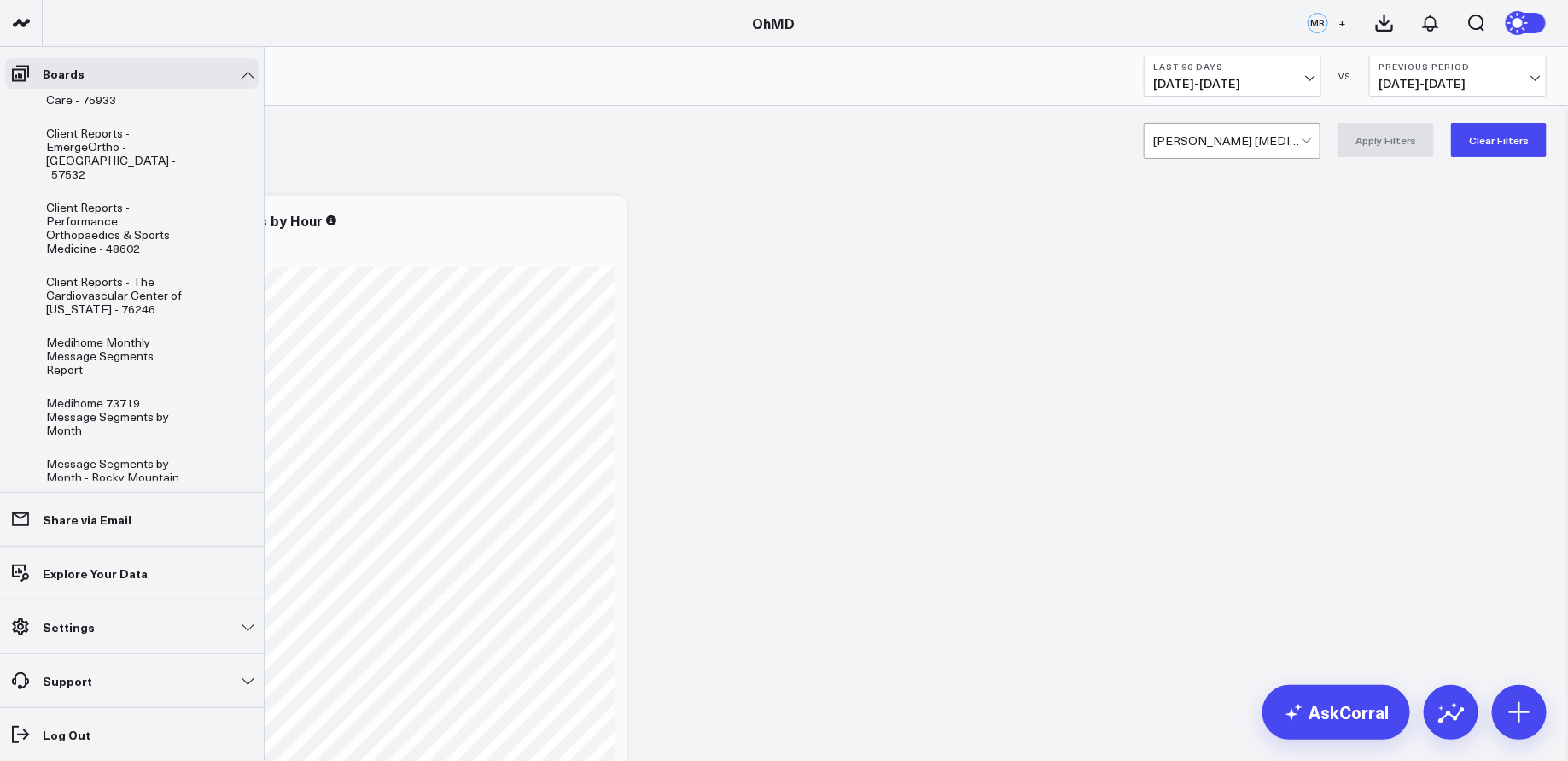
scroll to position [1208, 0]
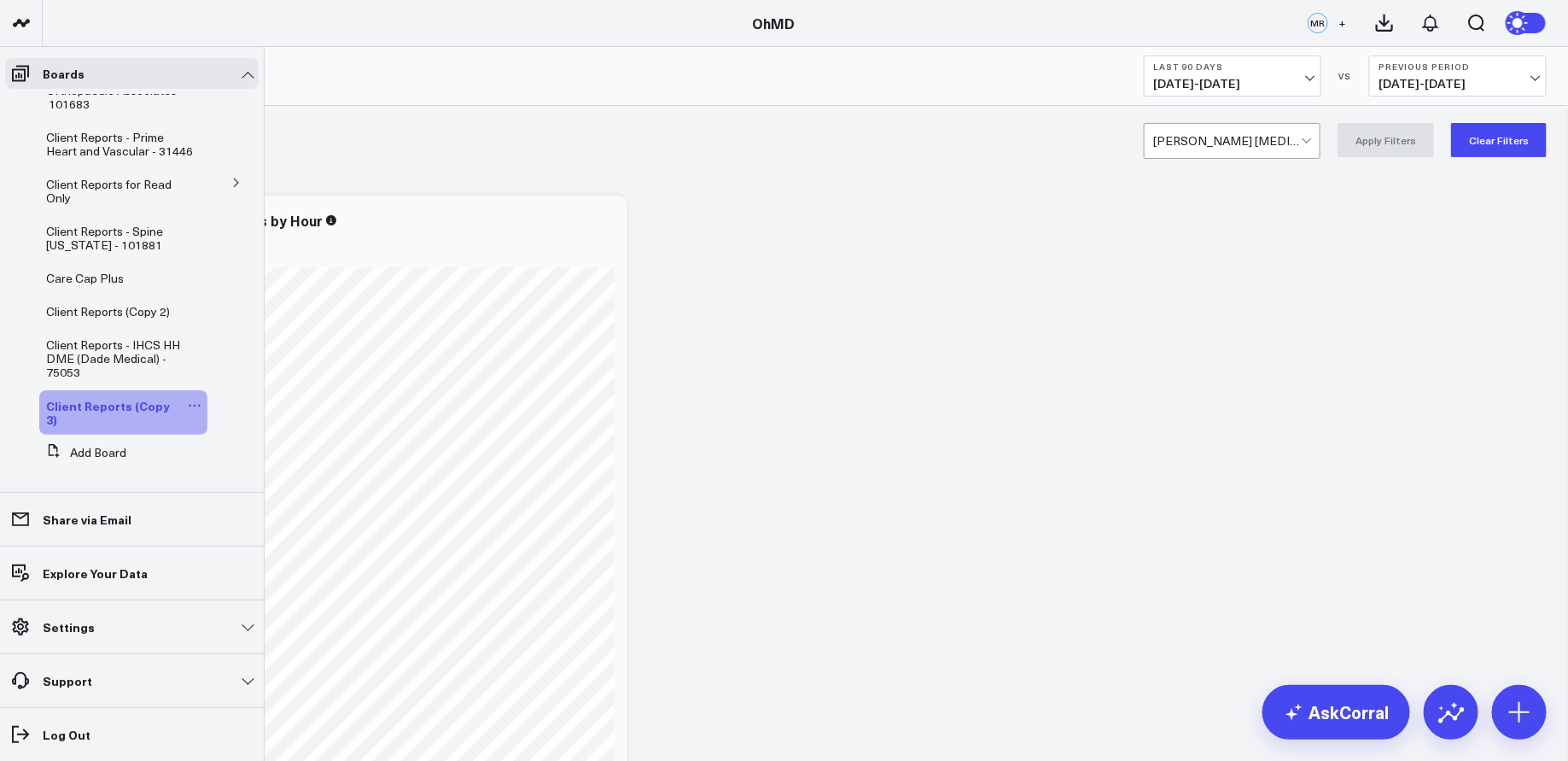
click at [188, 399] on icon at bounding box center [194, 405] width 14 height 14
click at [256, 414] on button "Edit Name" at bounding box center [265, 414] width 138 height 32
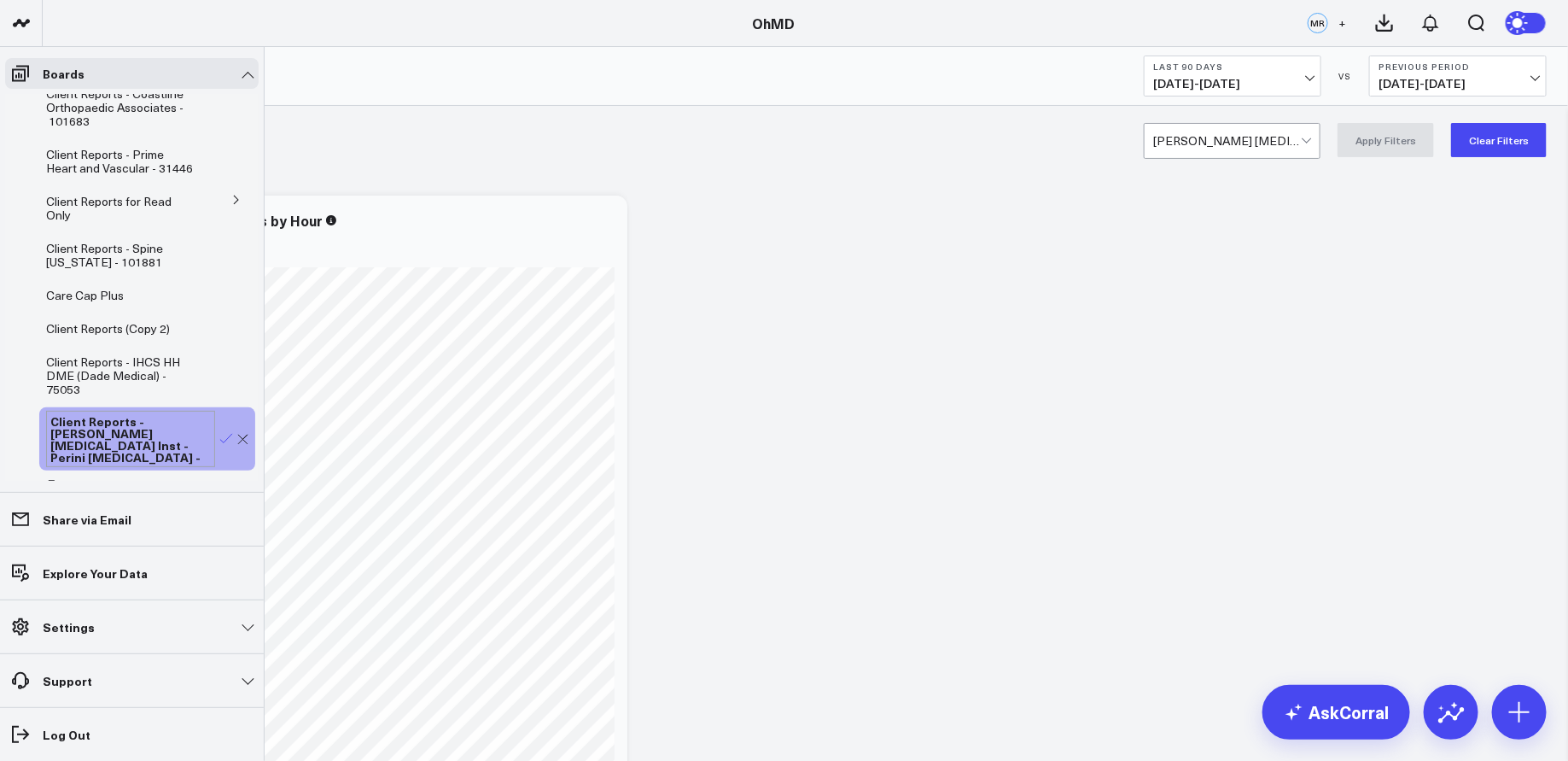
click at [222, 431] on icon at bounding box center [225, 438] width 16 height 16
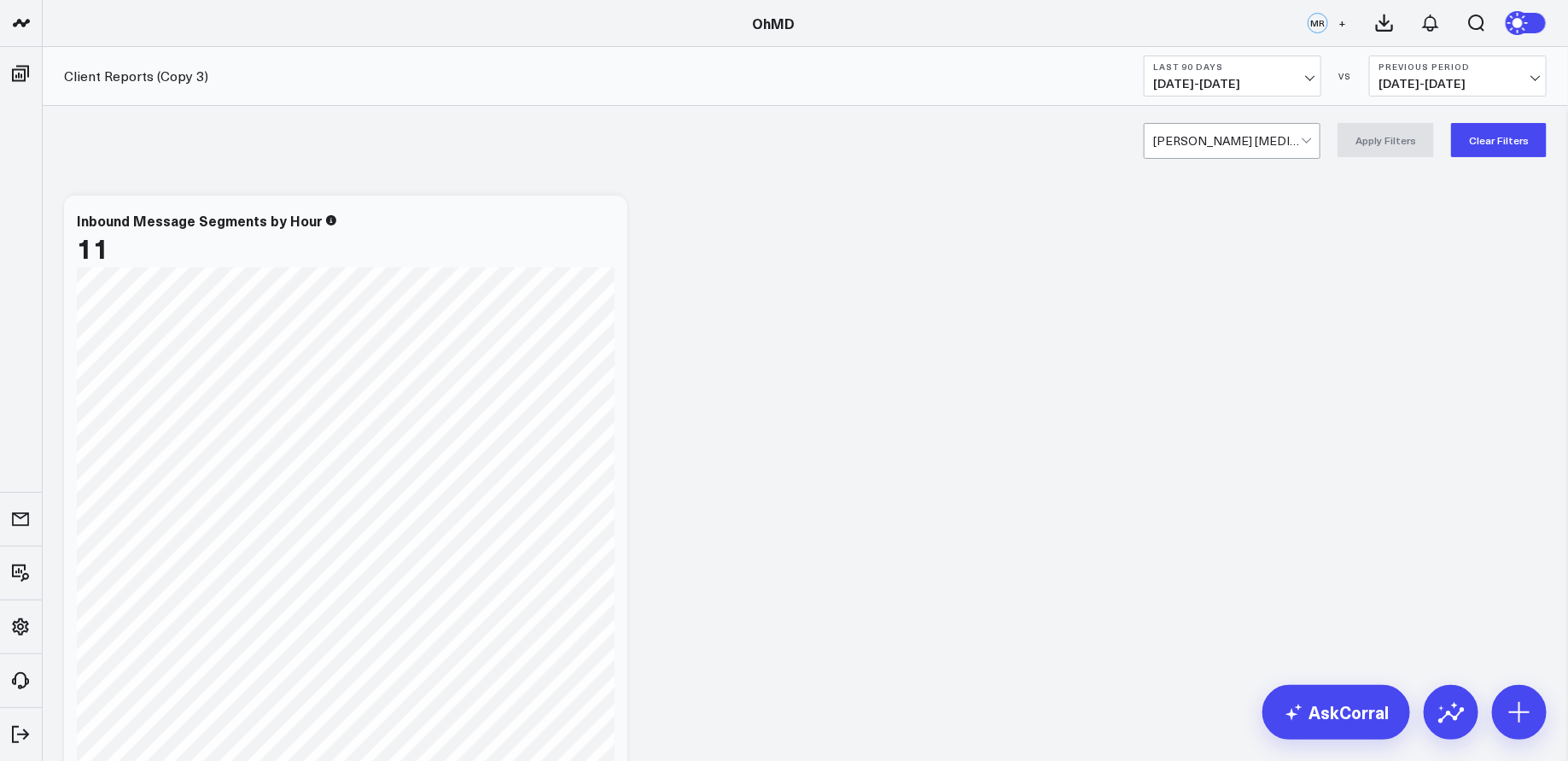
click at [1298, 139] on div at bounding box center [1226, 140] width 148 height 34
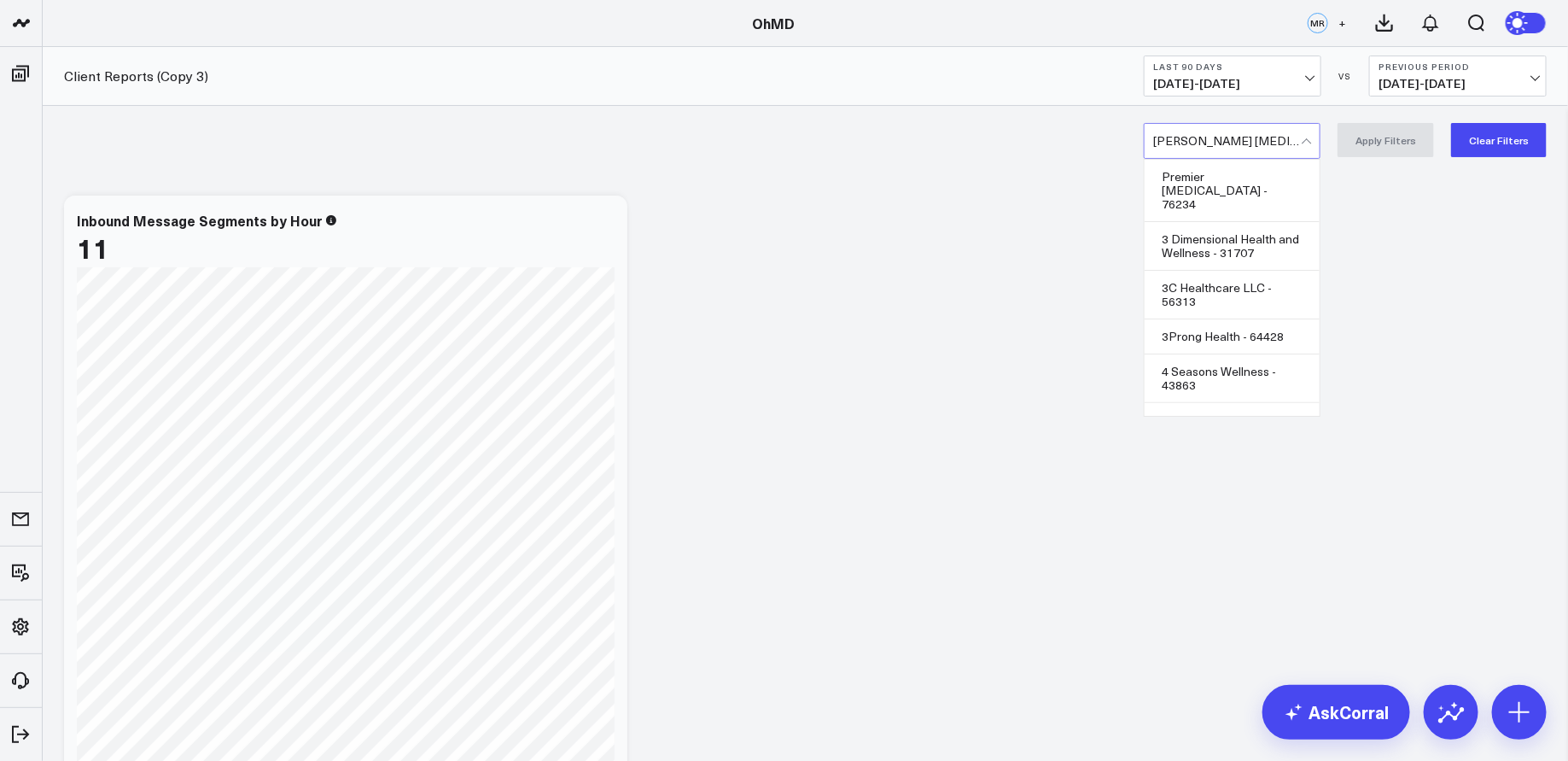
scroll to position [12199, 0]
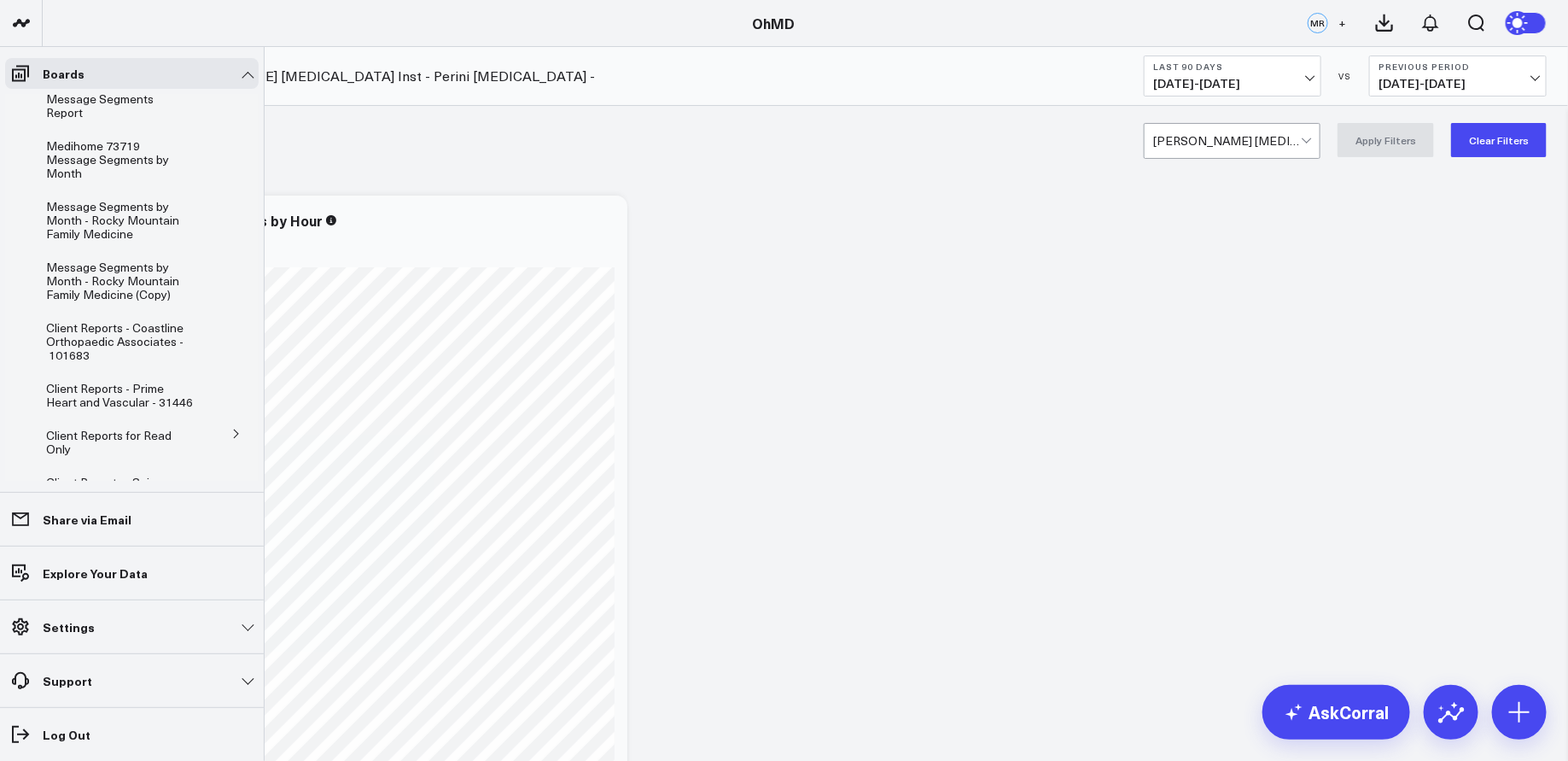
scroll to position [1222, 0]
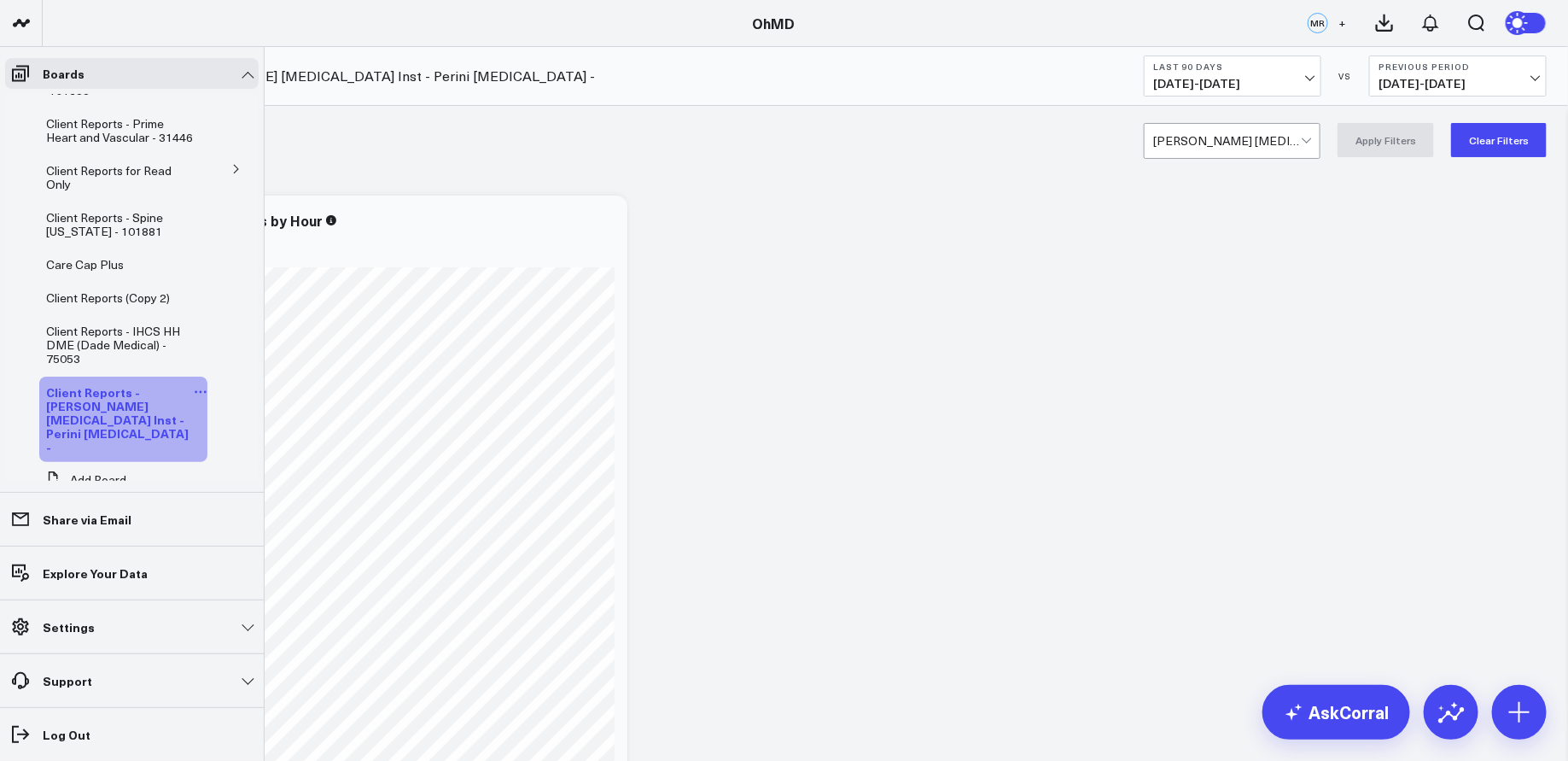
click at [193, 385] on icon at bounding box center [200, 392] width 14 height 14
click at [271, 403] on button "Edit Name" at bounding box center [277, 401] width 138 height 32
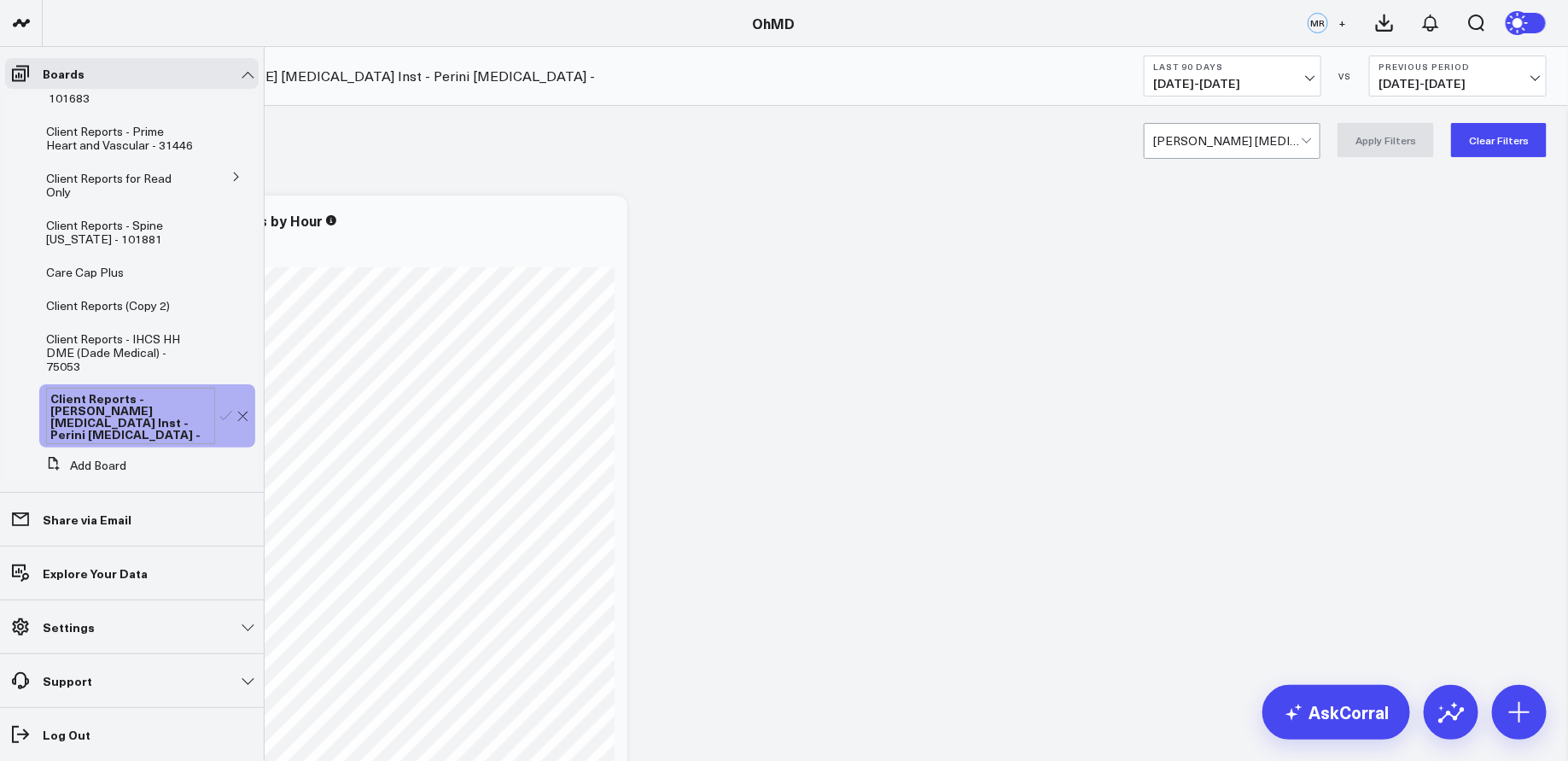
click at [119, 415] on div "Client Reports - [PERSON_NAME] [MEDICAL_DATA] Inst - Perini [MEDICAL_DATA] -" at bounding box center [130, 415] width 169 height 56
click at [220, 416] on icon at bounding box center [225, 421] width 12 height 9
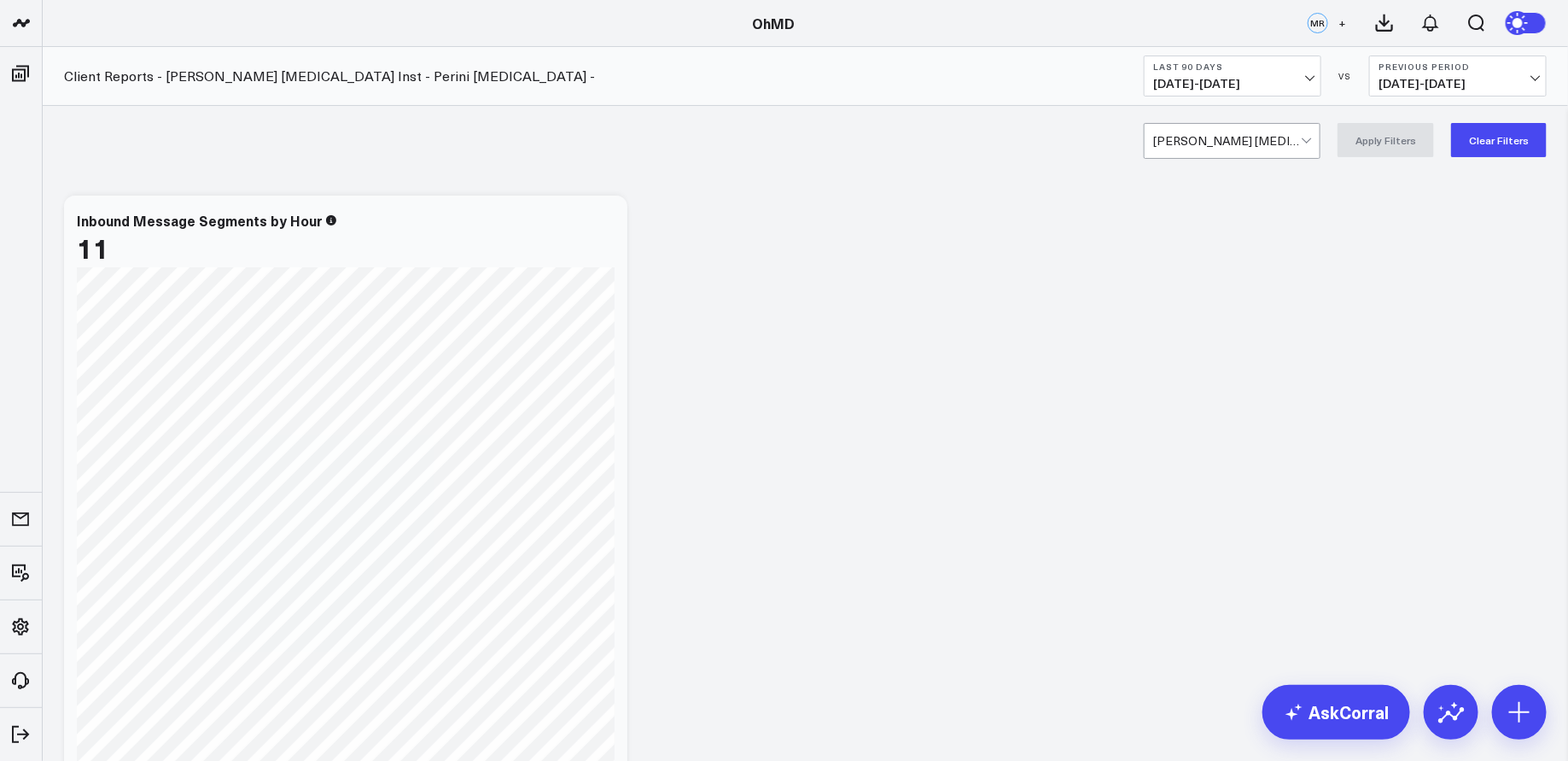
click at [1310, 139] on div at bounding box center [1306, 138] width 9 height 9
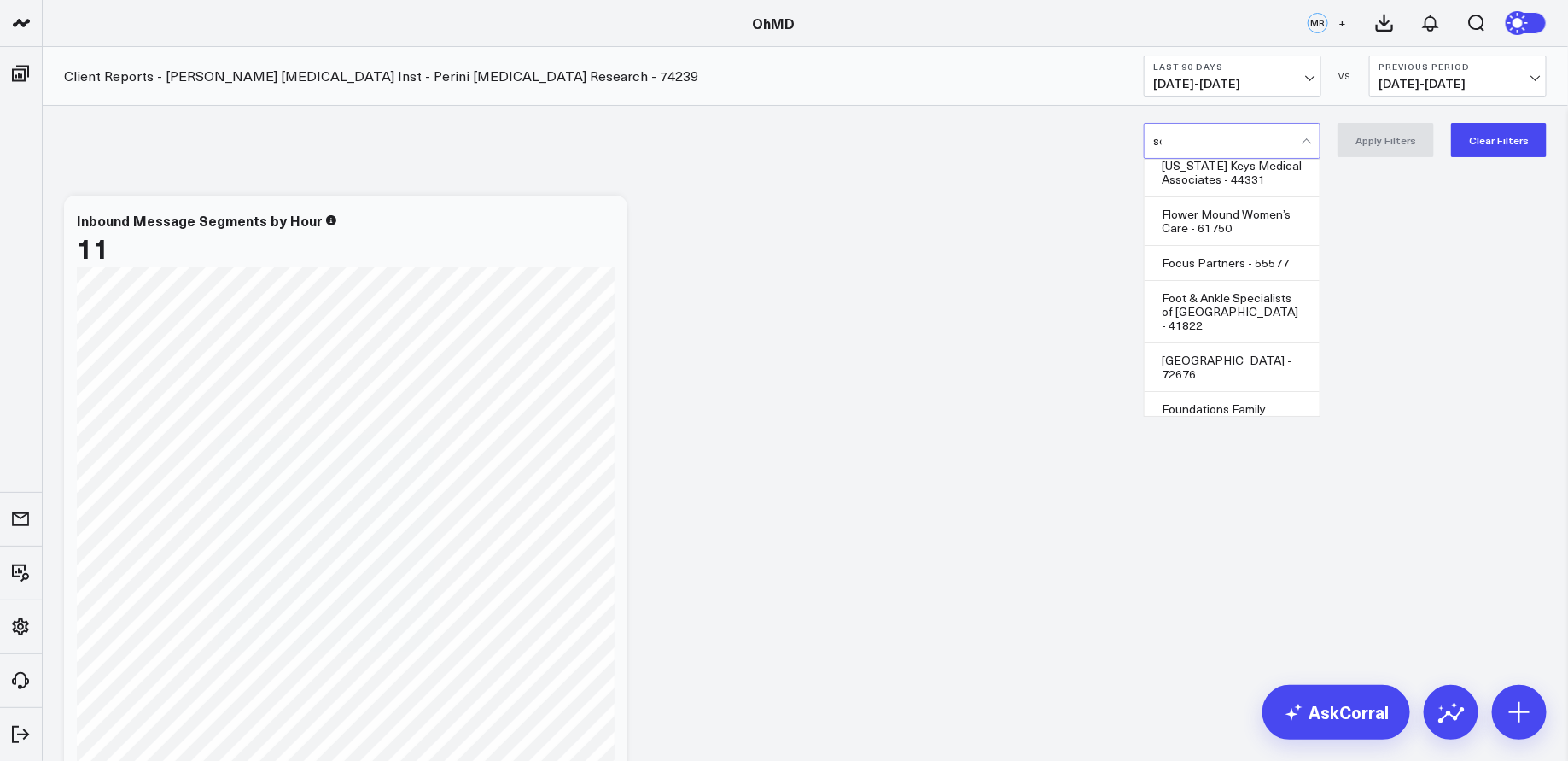
scroll to position [2068, 0]
type input "s"
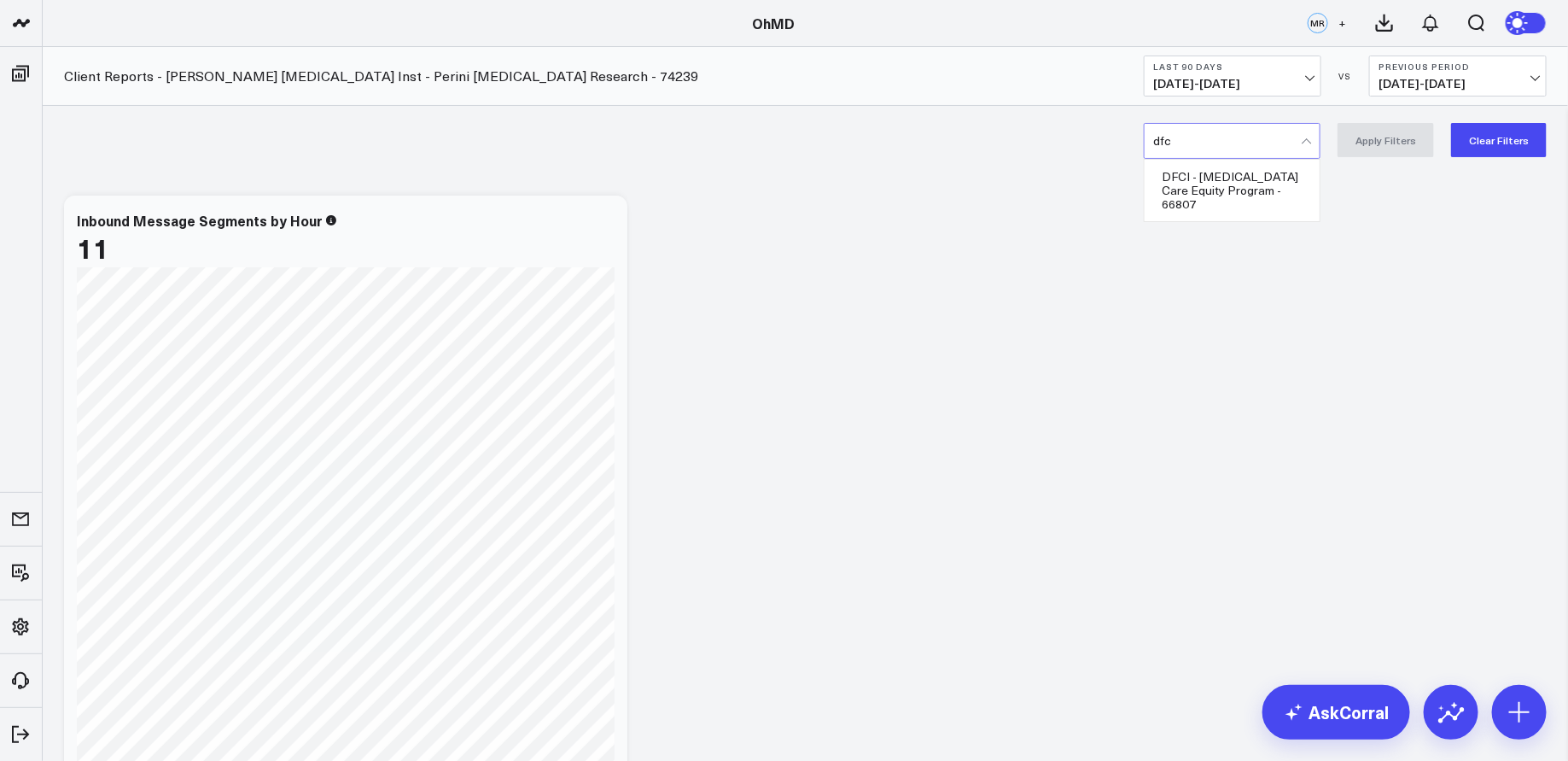
scroll to position [0, 0]
type input "dfci"
click at [1251, 183] on div "DFCI - Cancer Care Equity Program - 66807" at bounding box center [1232, 190] width 175 height 61
click at [1362, 151] on button "Apply Filters" at bounding box center [1385, 139] width 96 height 34
click at [1281, 68] on b "Last 90 Days" at bounding box center [1232, 66] width 159 height 10
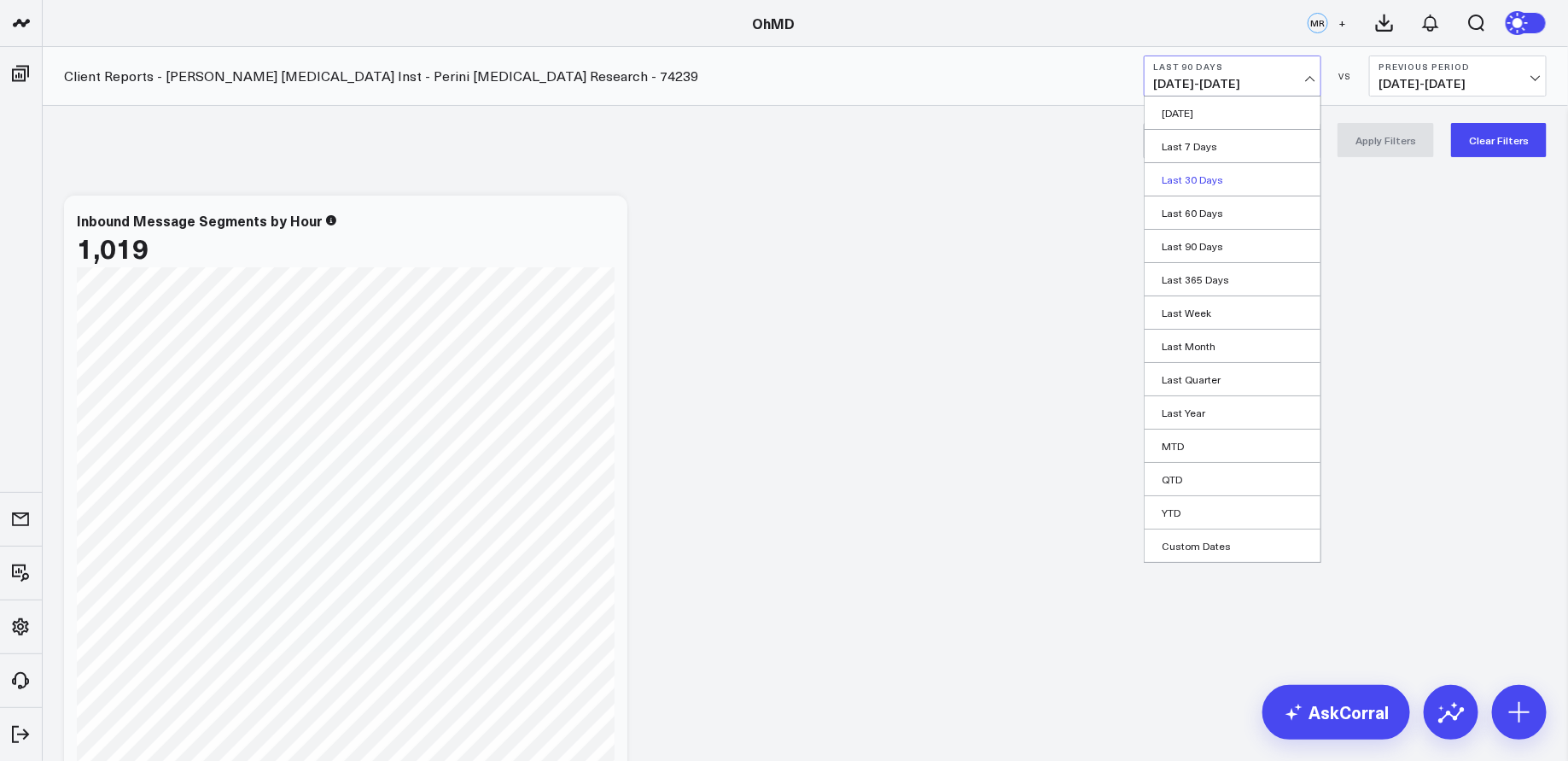
click at [1202, 176] on link "Last 30 Days" at bounding box center [1233, 179] width 176 height 32
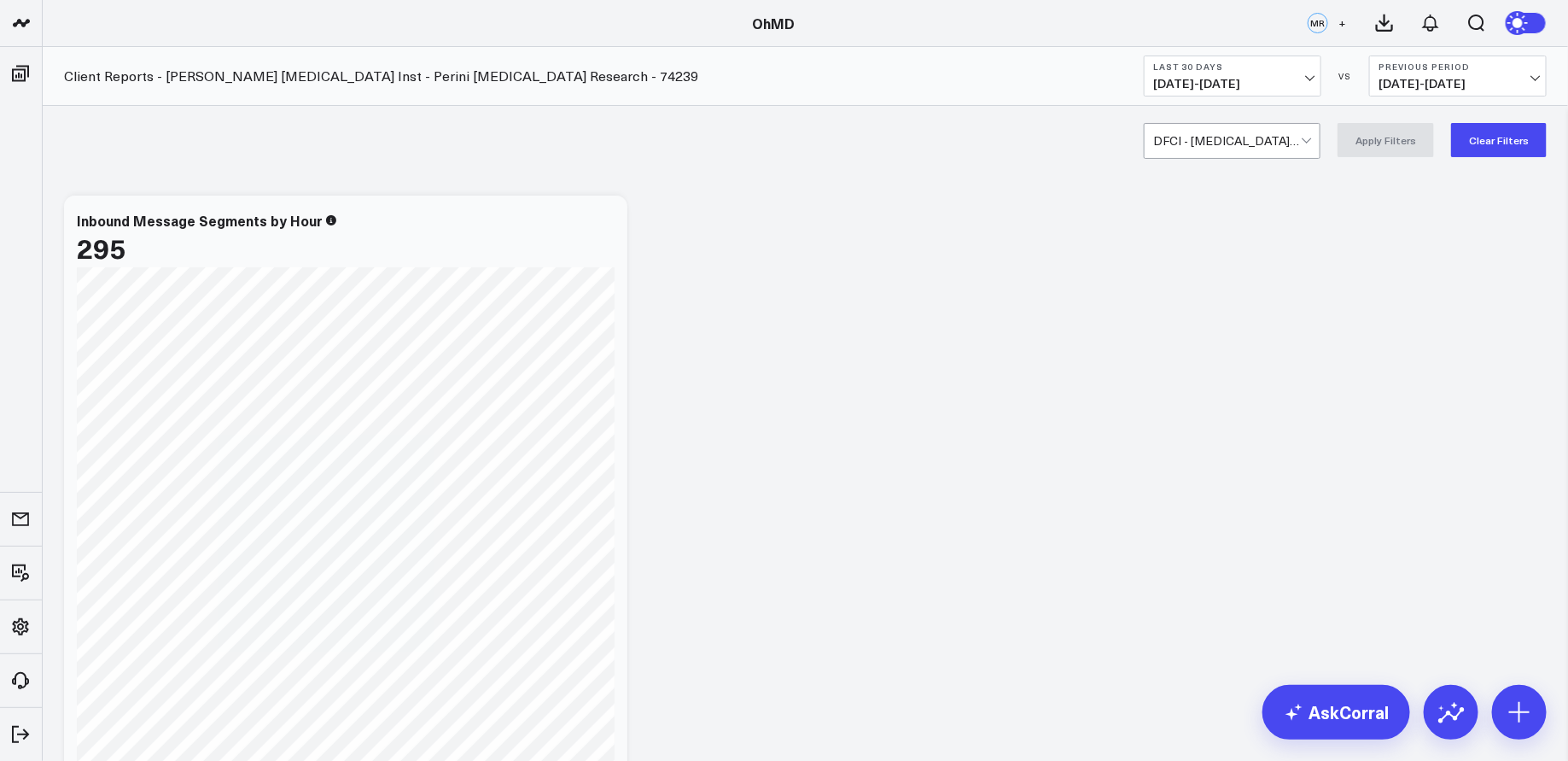
click at [1223, 140] on div at bounding box center [1226, 140] width 148 height 34
type input "dana farber"
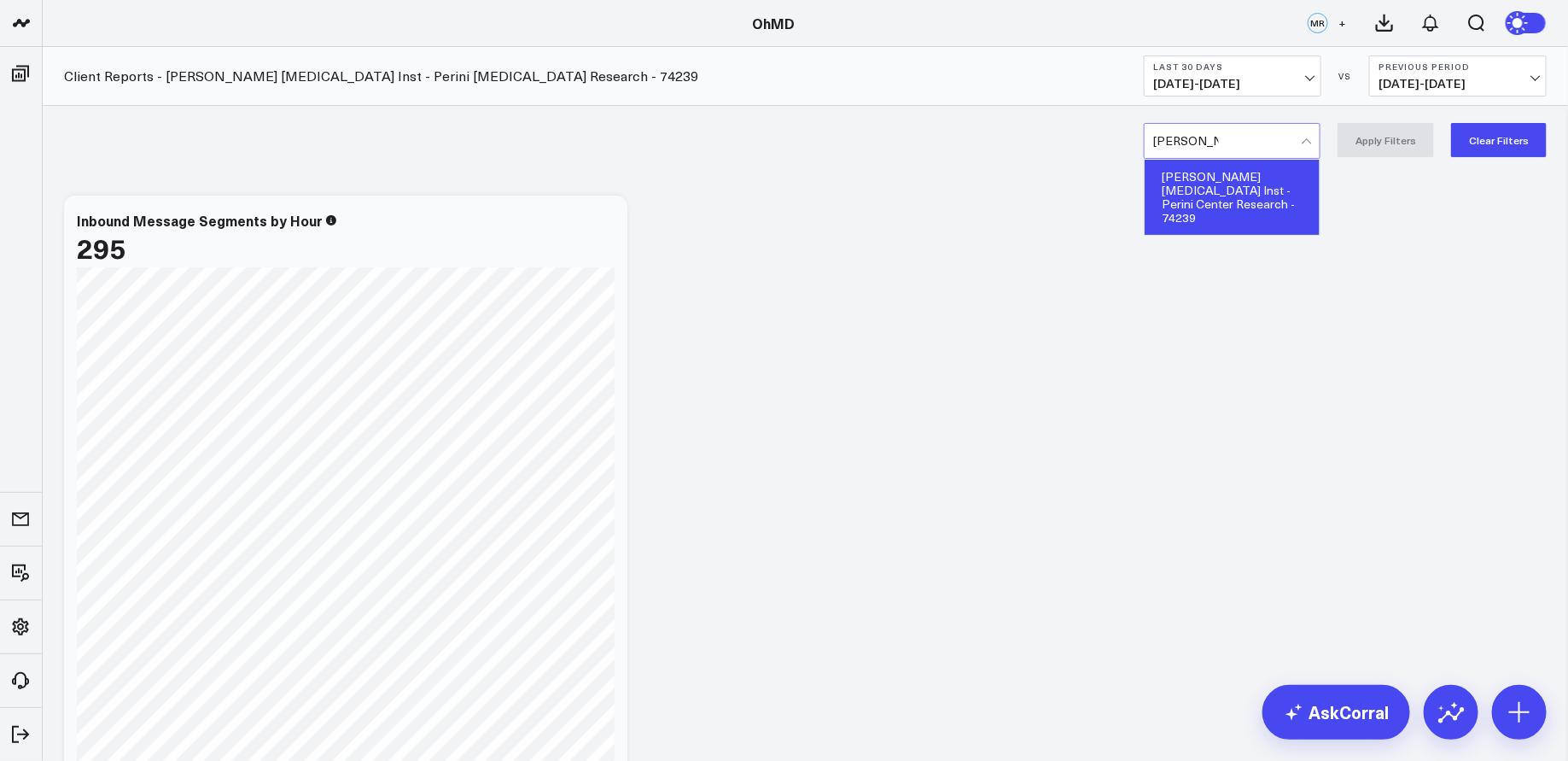
click at [1222, 191] on div "[PERSON_NAME] [MEDICAL_DATA] Inst - Perini Center Research - 74239" at bounding box center [1232, 197] width 175 height 75
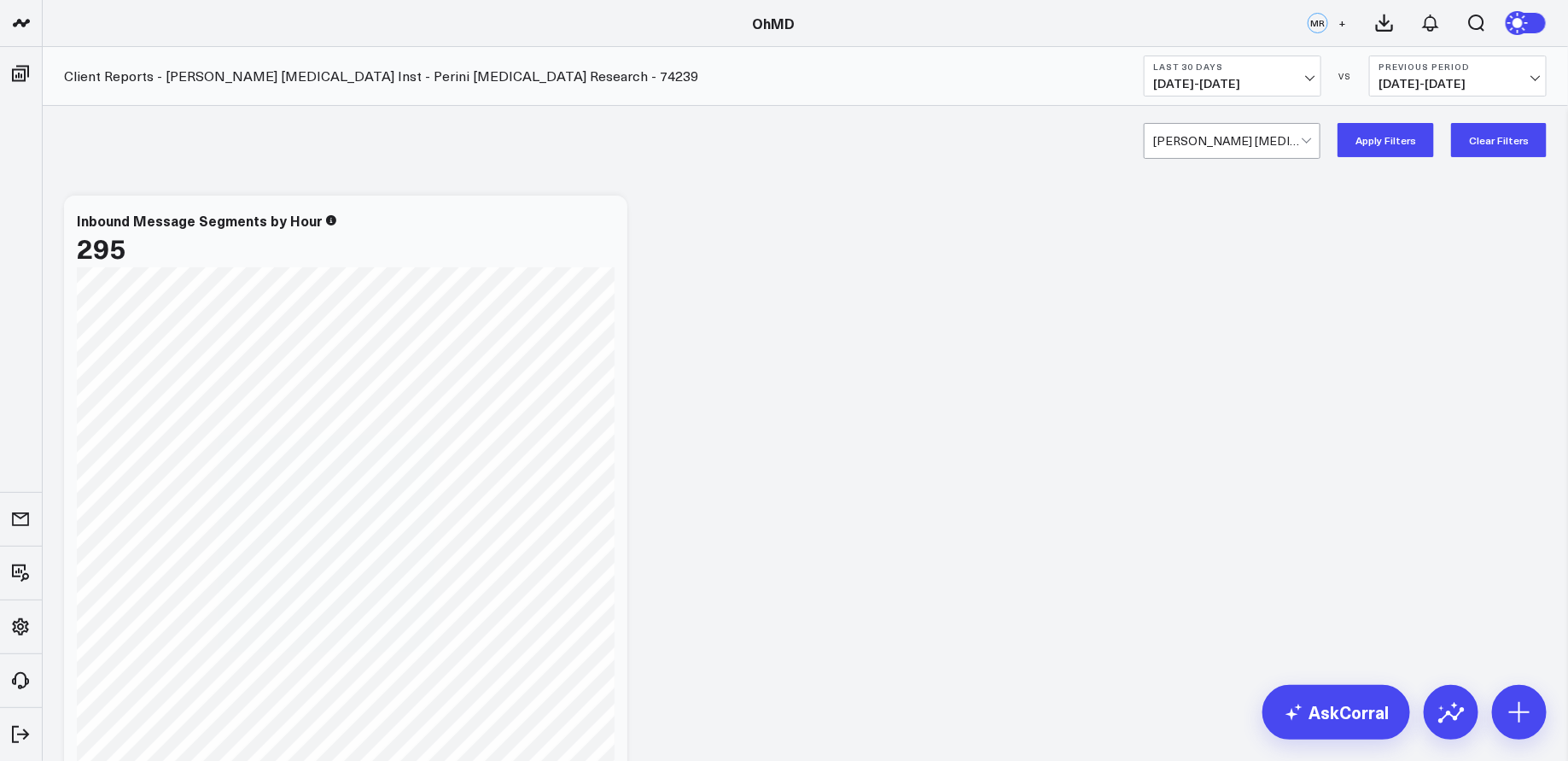
click at [1381, 128] on button "Apply Filters" at bounding box center [1385, 139] width 96 height 34
click at [1263, 77] on span "08/24/25 - 09/22/25" at bounding box center [1232, 83] width 159 height 14
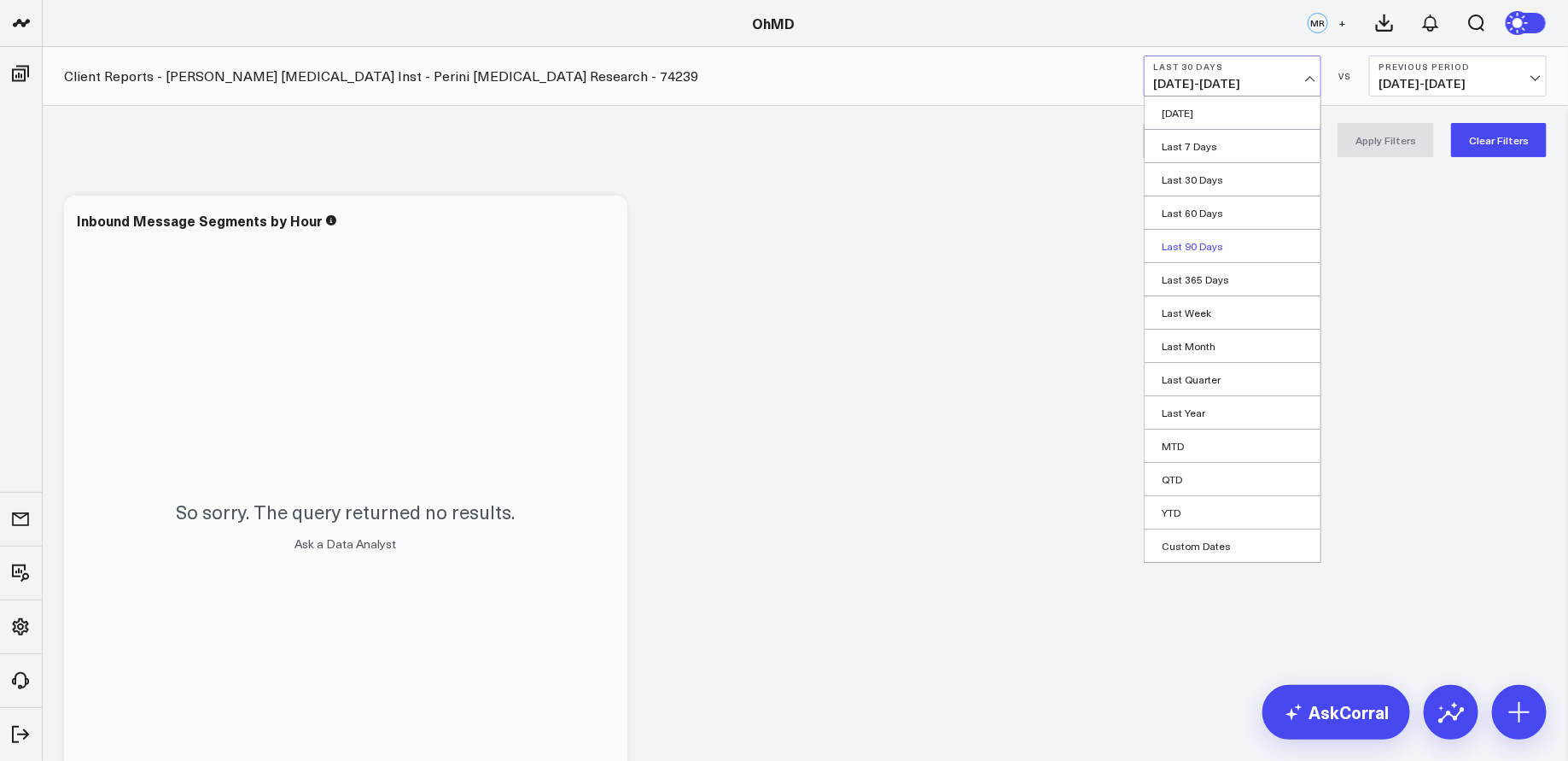
click at [1211, 236] on link "Last 90 Days" at bounding box center [1233, 245] width 176 height 32
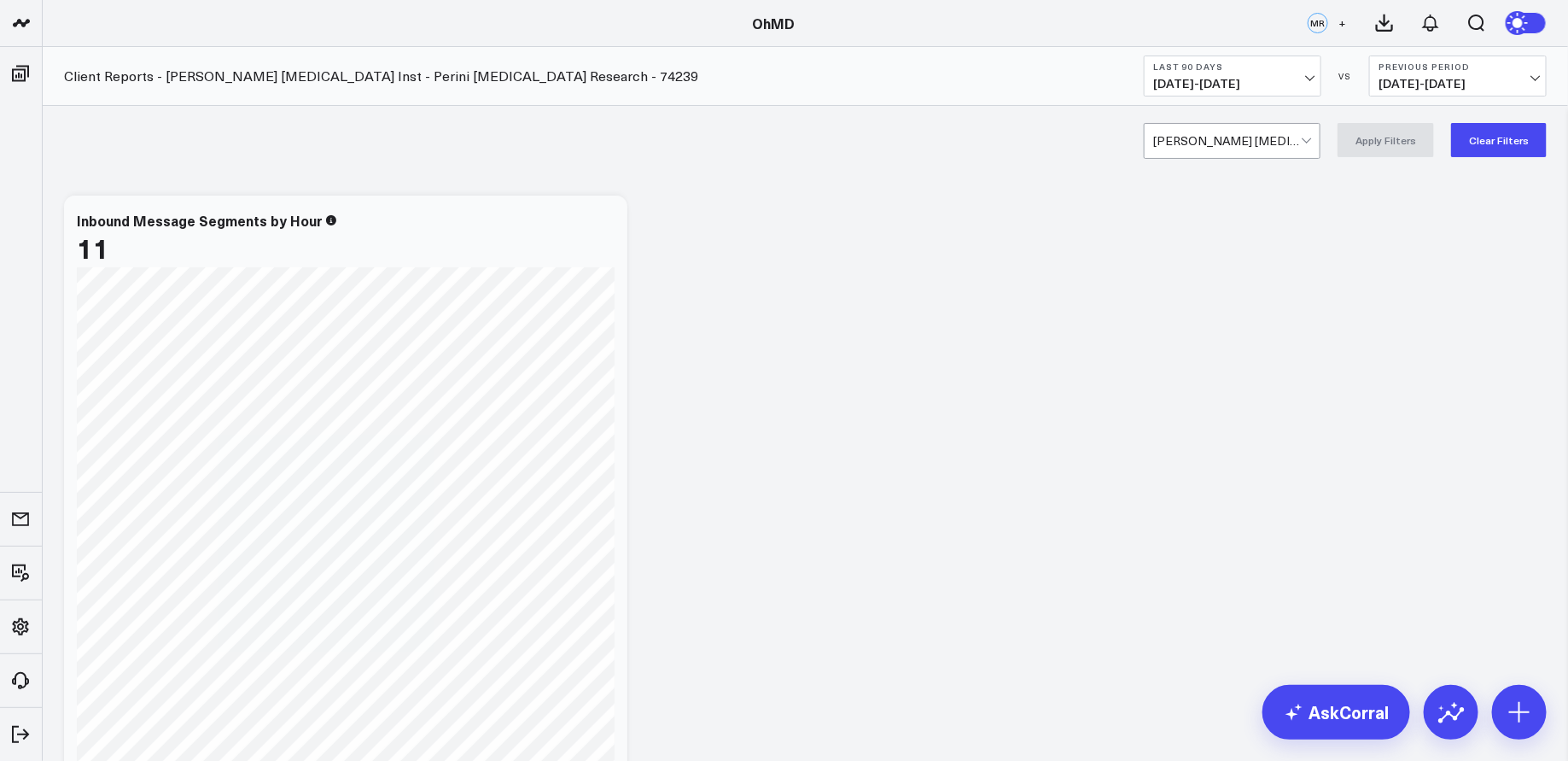
click at [1231, 77] on span "[DATE] - [DATE]" at bounding box center [1232, 83] width 159 height 14
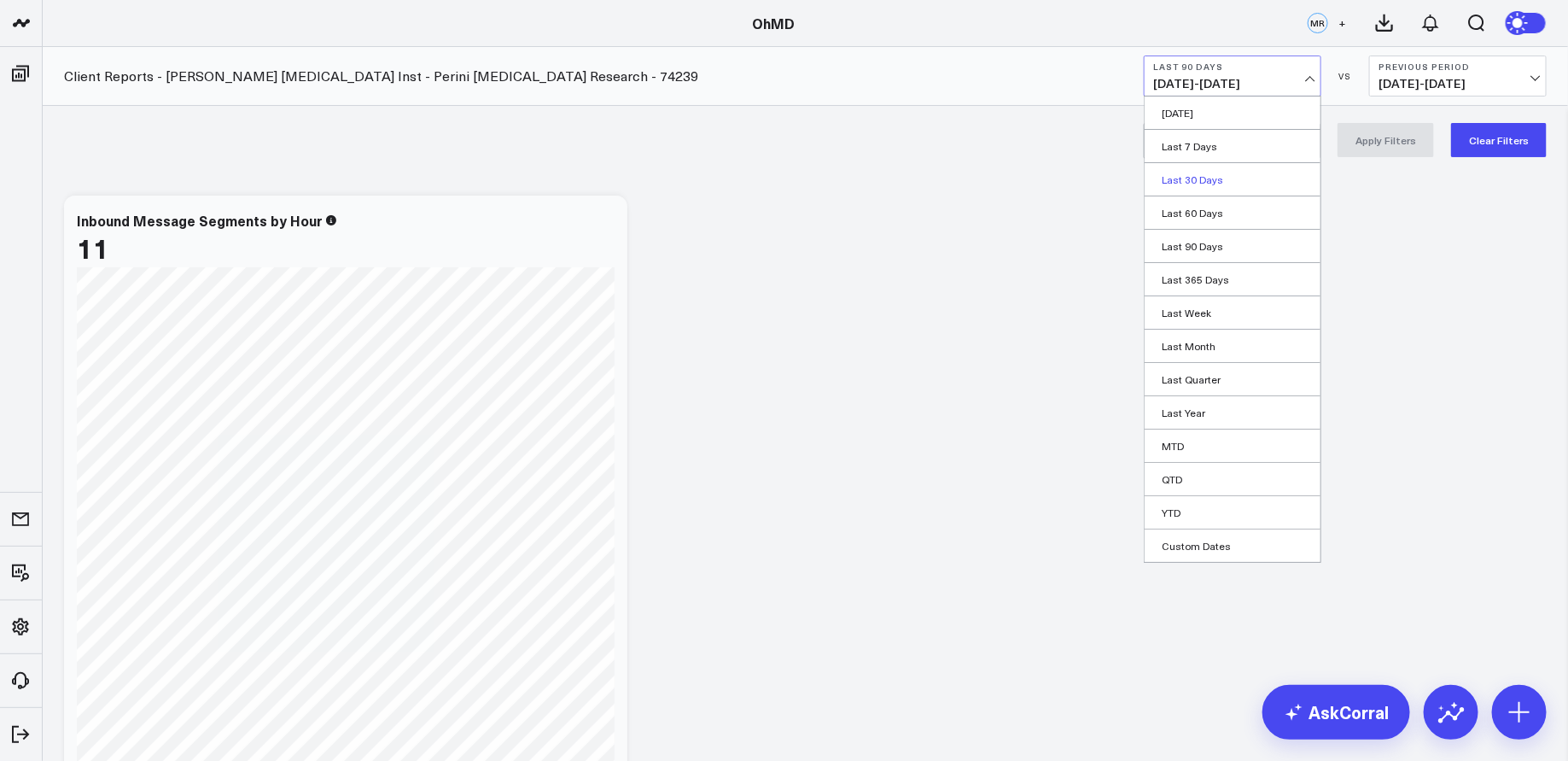
click at [1197, 183] on link "Last 30 Days" at bounding box center [1233, 179] width 176 height 32
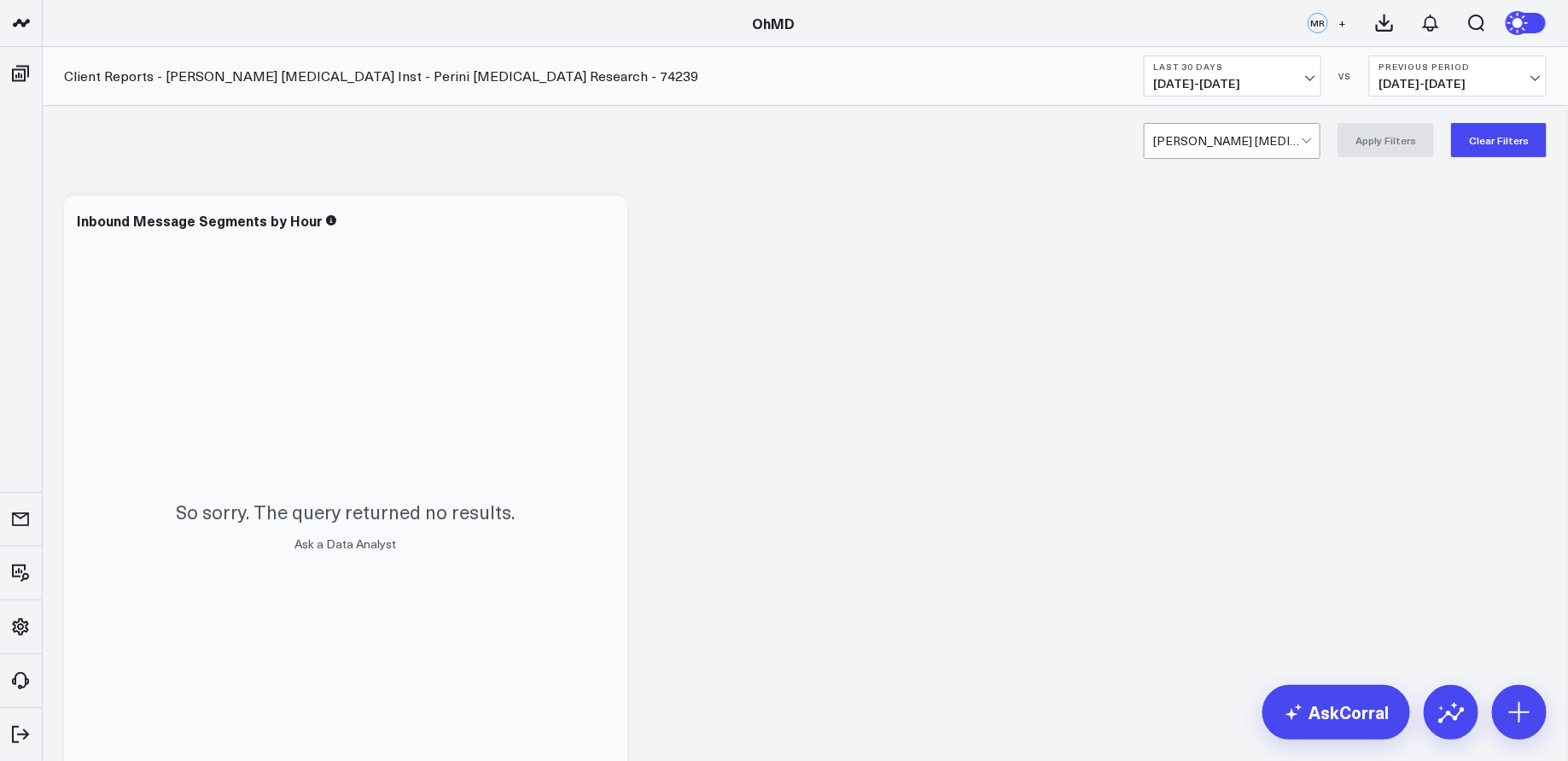
click at [1299, 69] on b "Last 30 Days" at bounding box center [1232, 66] width 159 height 10
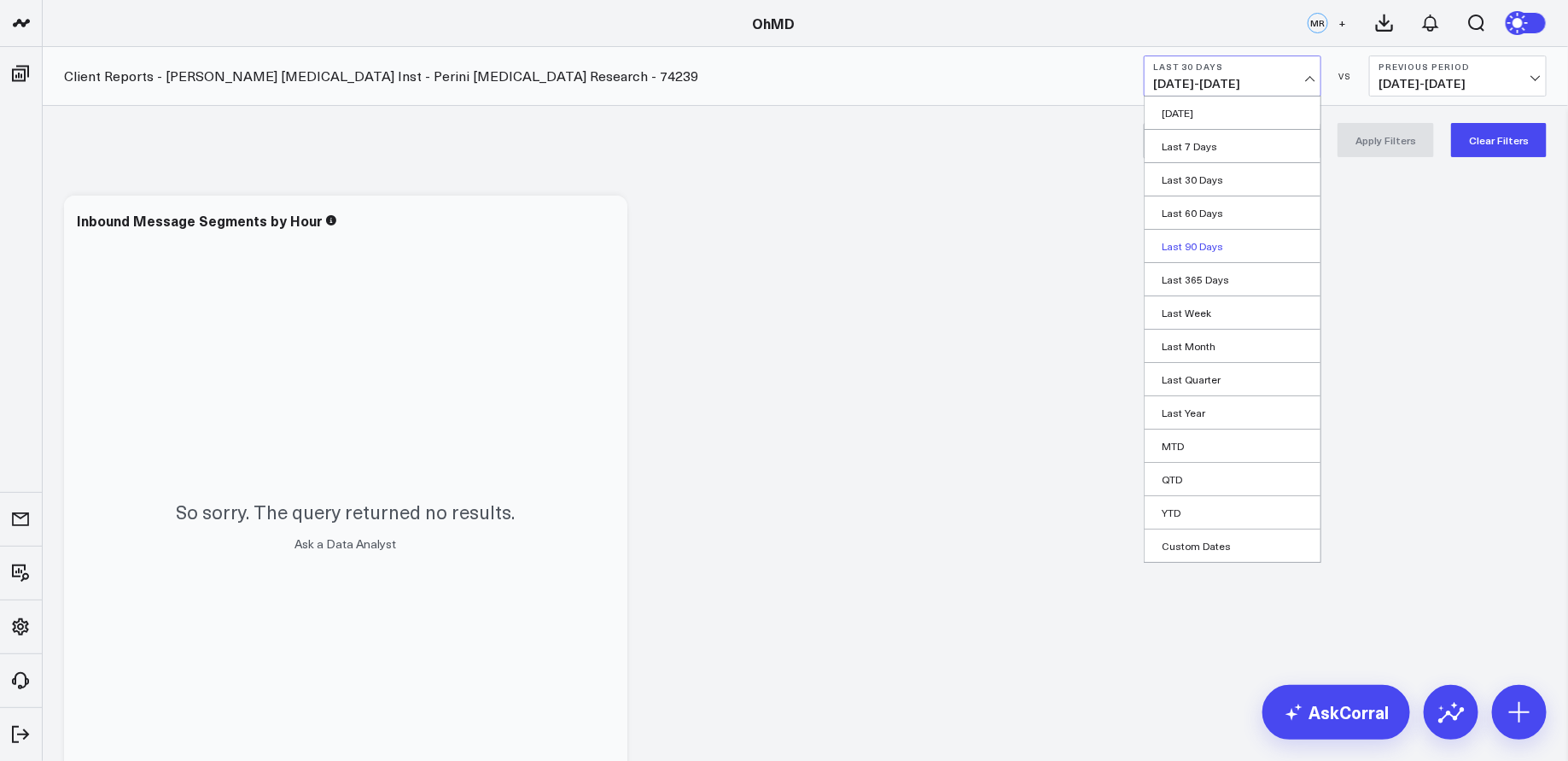
click at [1201, 248] on link "Last 90 Days" at bounding box center [1233, 245] width 176 height 32
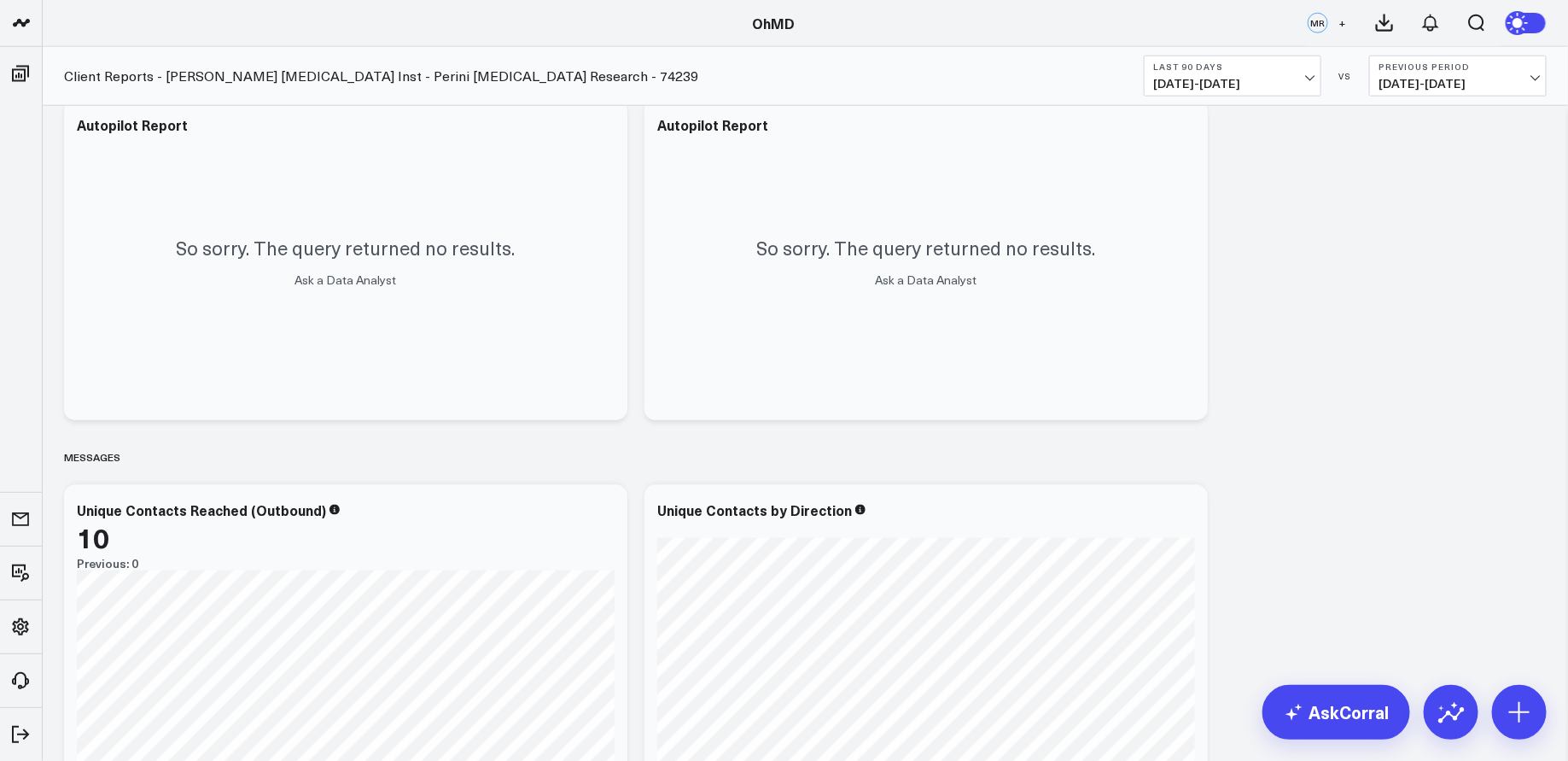
scroll to position [822, 0]
